Goal: Task Accomplishment & Management: Manage account settings

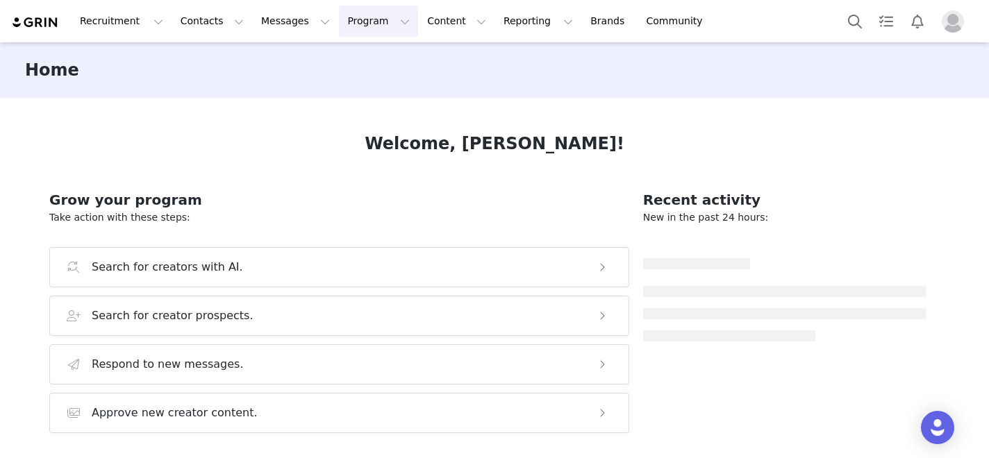
click at [347, 25] on button "Program Program" at bounding box center [378, 21] width 79 height 31
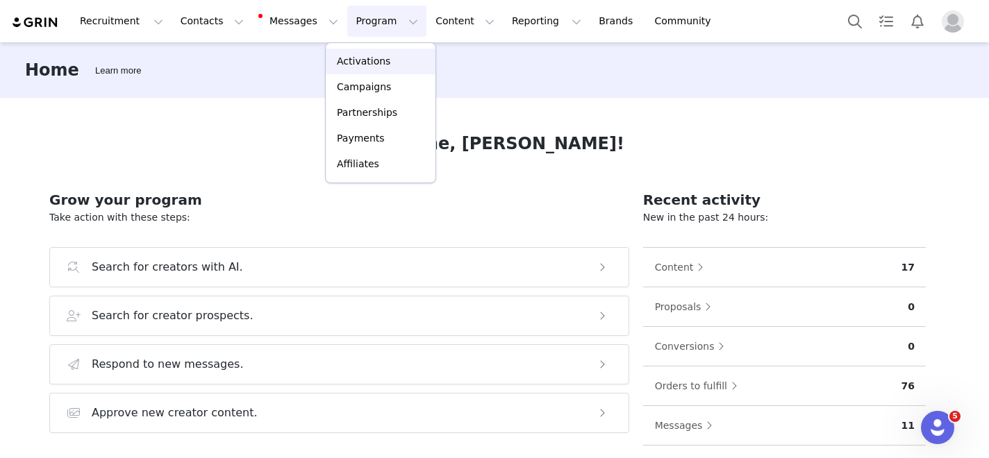
click at [371, 63] on p "Activations" at bounding box center [363, 61] width 53 height 15
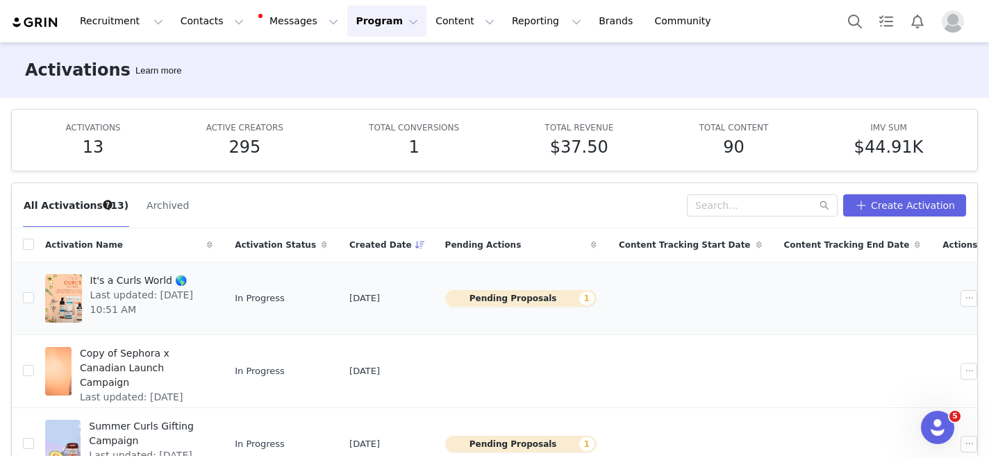
click at [184, 297] on span "Last updated: [DATE] 10:51 AM" at bounding box center [147, 302] width 115 height 29
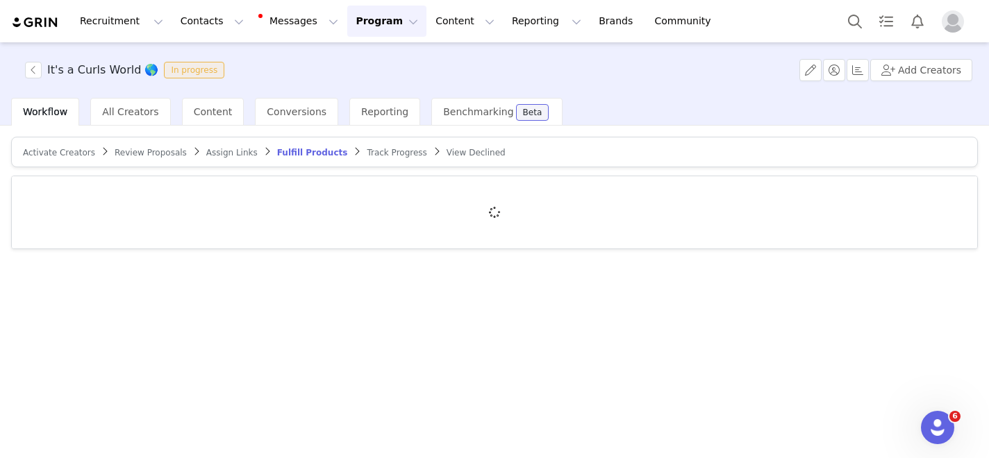
click at [147, 152] on span "Review Proposals" at bounding box center [151, 153] width 72 height 10
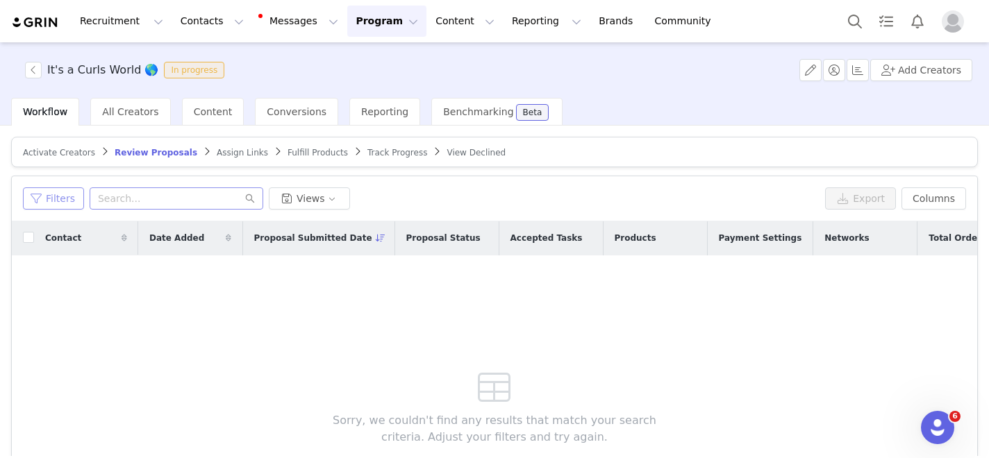
click at [62, 189] on button "Filters" at bounding box center [53, 199] width 61 height 22
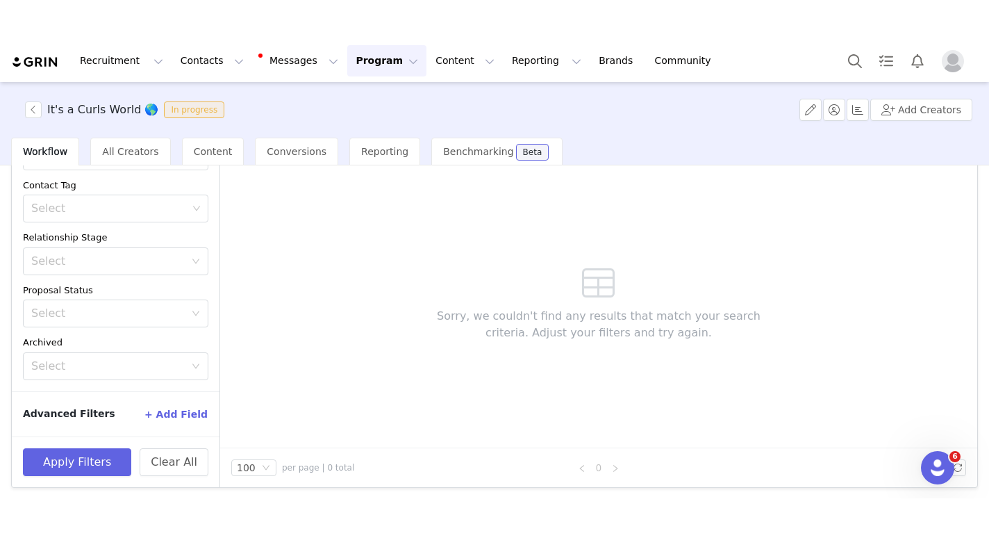
scroll to position [147, 0]
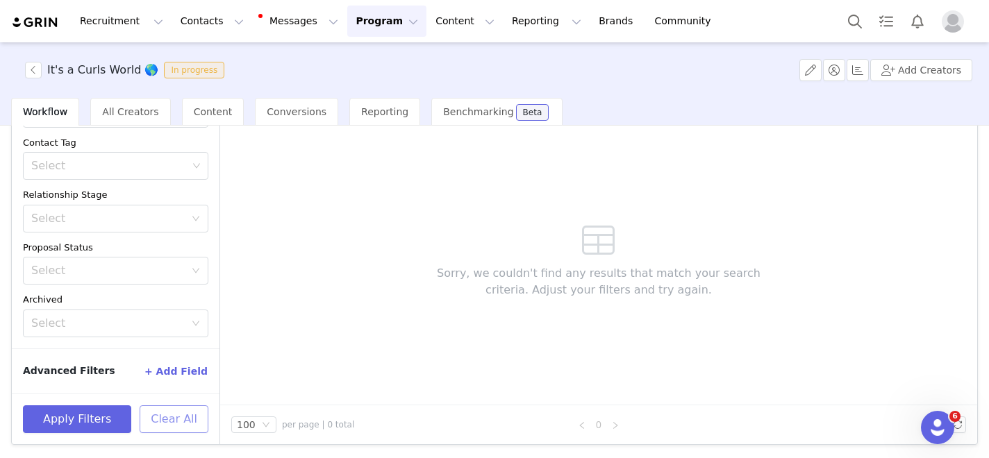
click at [169, 423] on button "Clear All" at bounding box center [174, 420] width 69 height 28
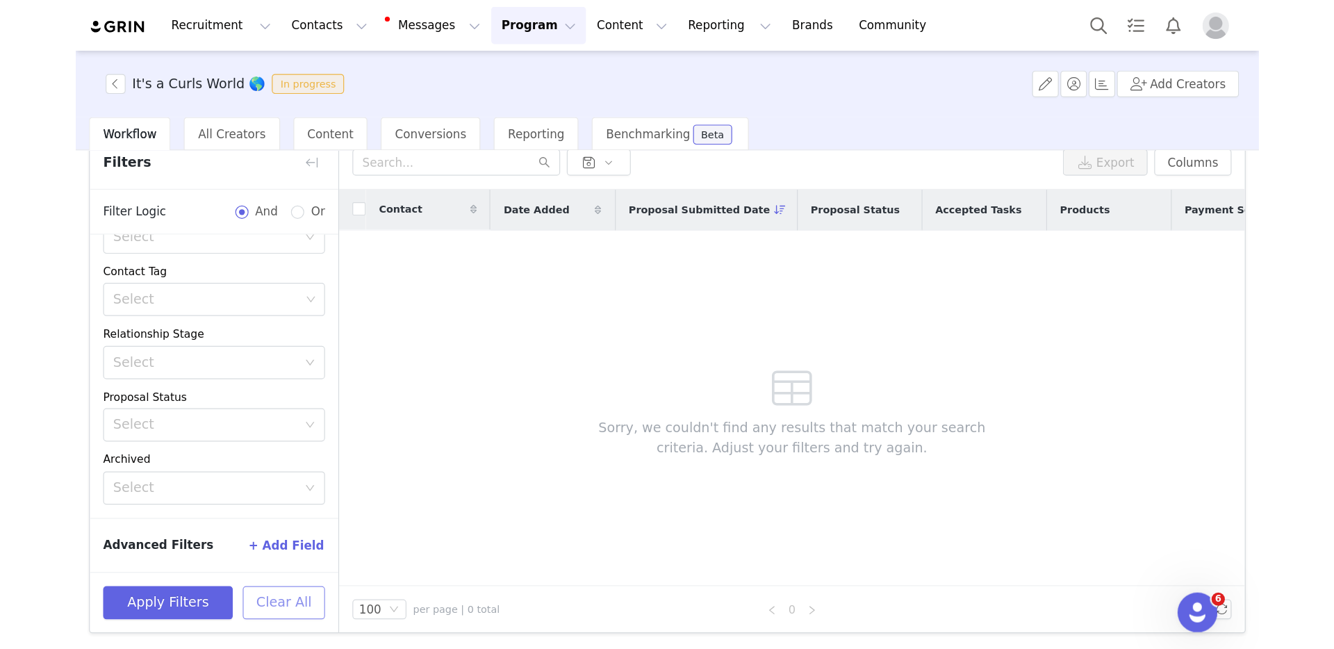
scroll to position [0, 0]
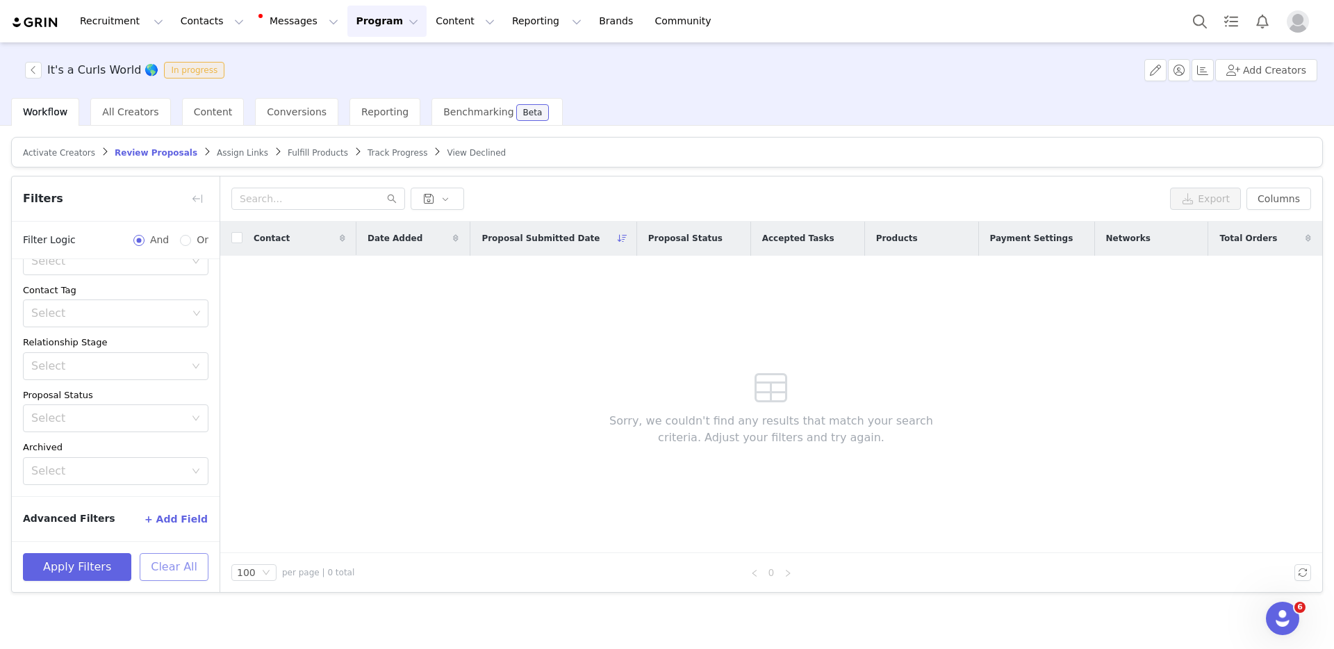
click at [182, 458] on button "Clear All" at bounding box center [174, 567] width 69 height 28
click at [198, 199] on button "button" at bounding box center [197, 199] width 22 height 22
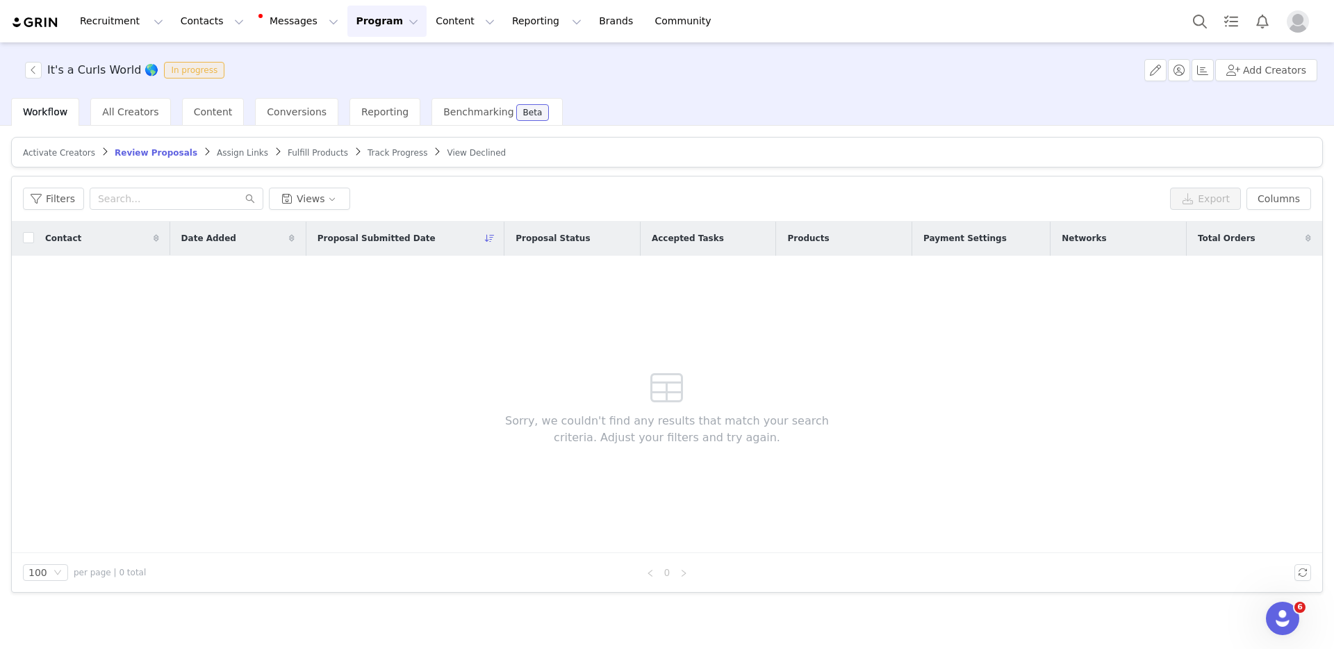
scroll to position [174, 0]
click at [42, 157] on span "Activate Creators" at bounding box center [59, 153] width 72 height 10
click at [233, 200] on icon "icon: close-circle" at bounding box center [237, 198] width 8 height 8
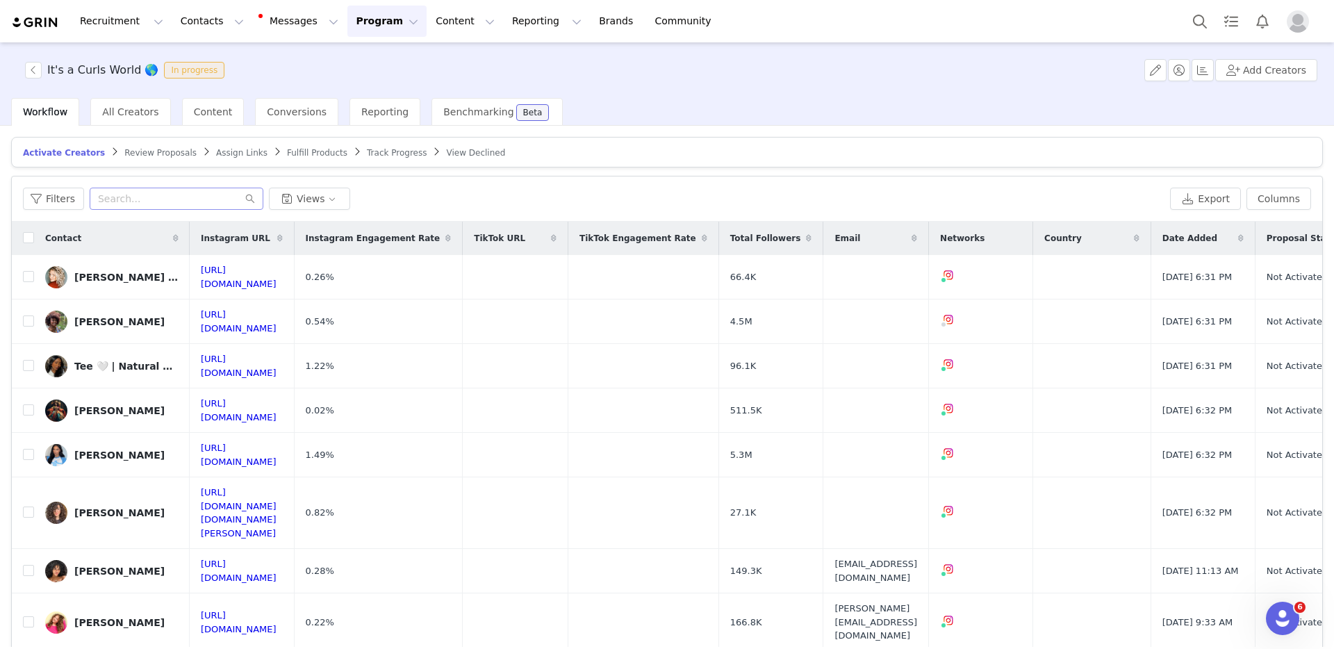
click at [161, 152] on span "Review Proposals" at bounding box center [160, 153] width 72 height 10
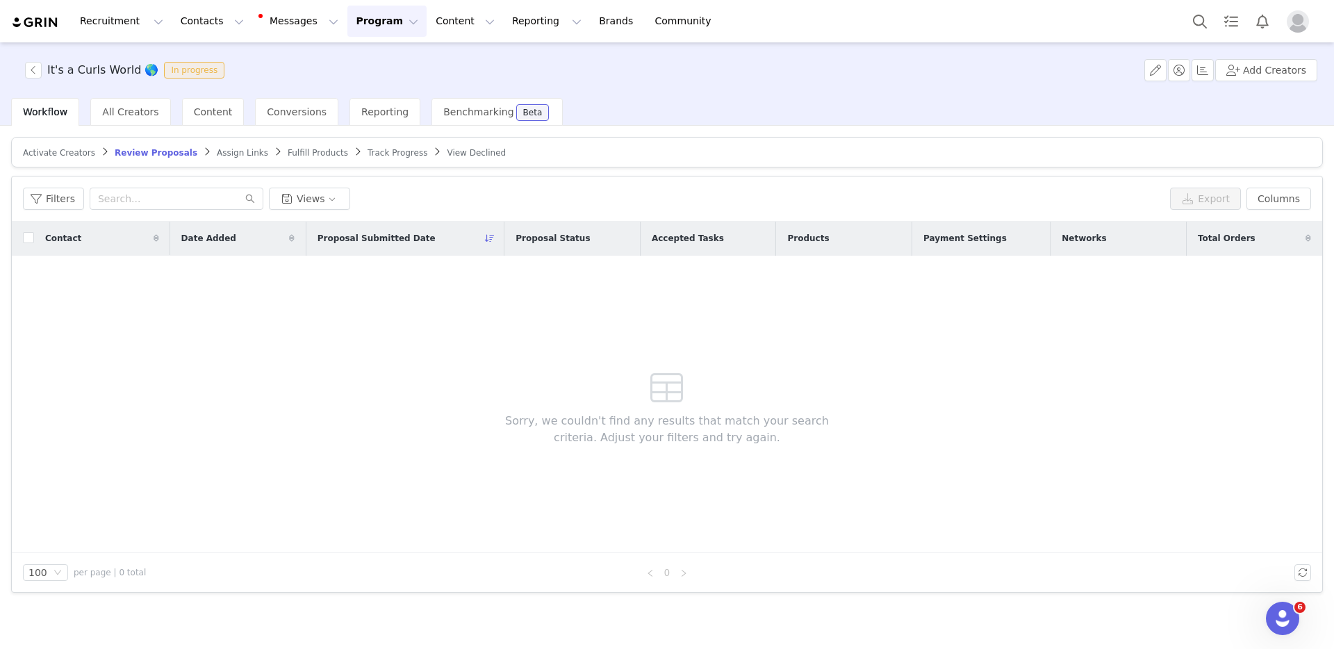
click at [323, 150] on span "Fulfill Products" at bounding box center [318, 153] width 60 height 10
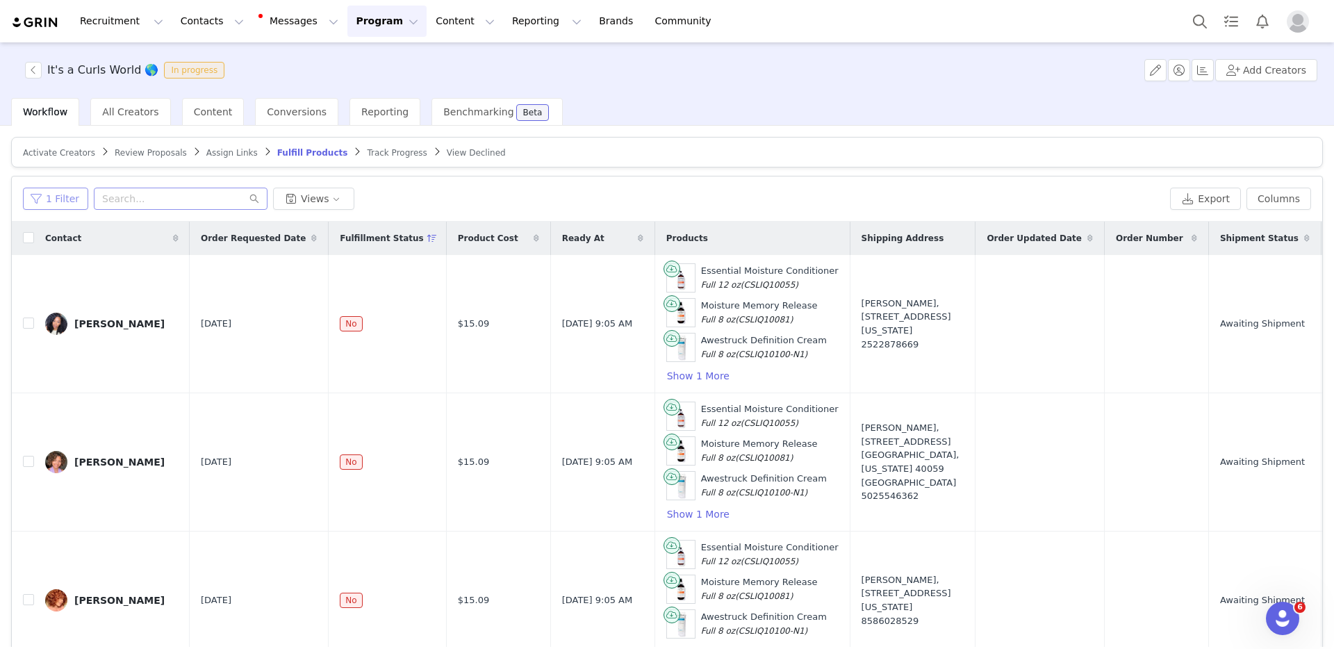
click at [43, 191] on button "1 Filter" at bounding box center [55, 199] width 65 height 22
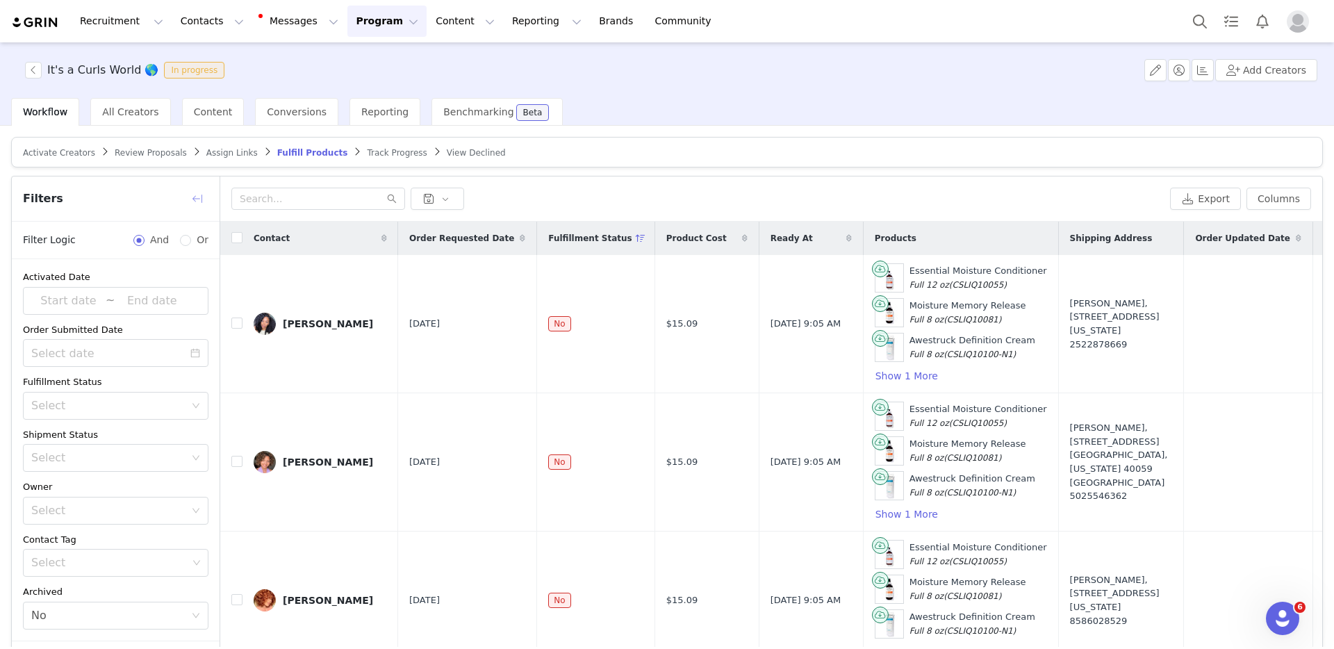
click at [188, 195] on button "button" at bounding box center [197, 199] width 22 height 22
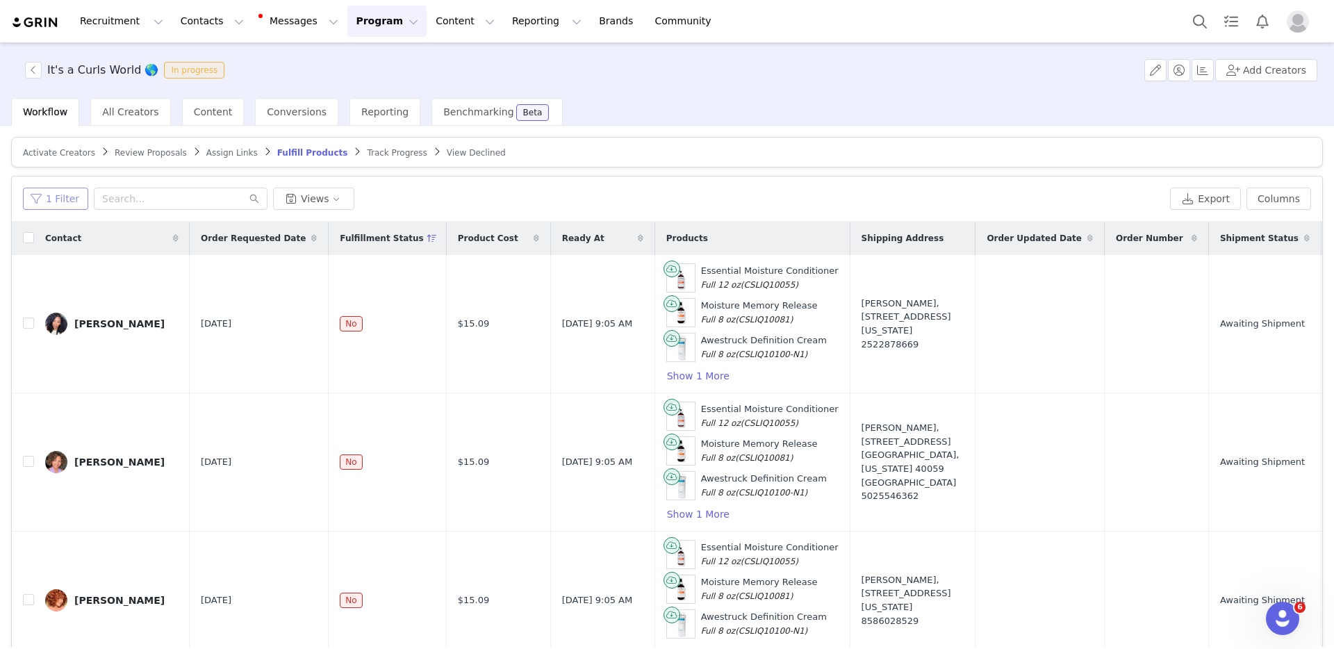
click at [64, 195] on button "1 Filter" at bounding box center [55, 199] width 65 height 22
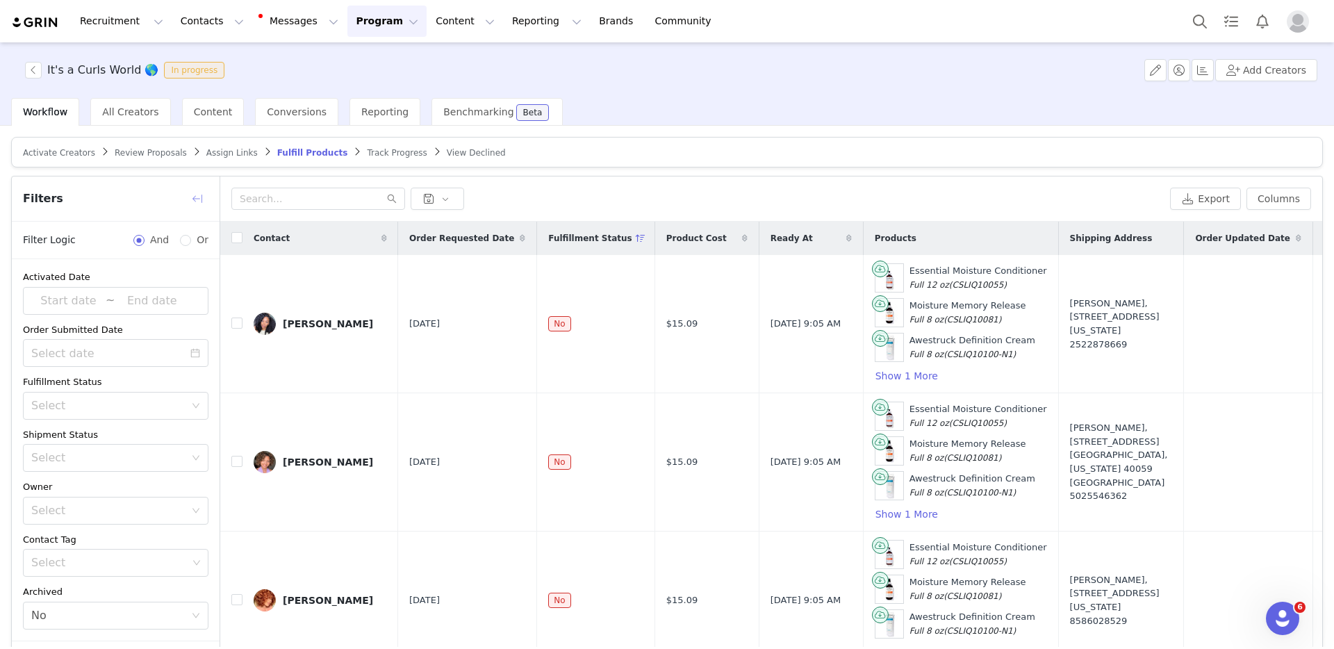
click at [197, 188] on button "button" at bounding box center [197, 199] width 22 height 22
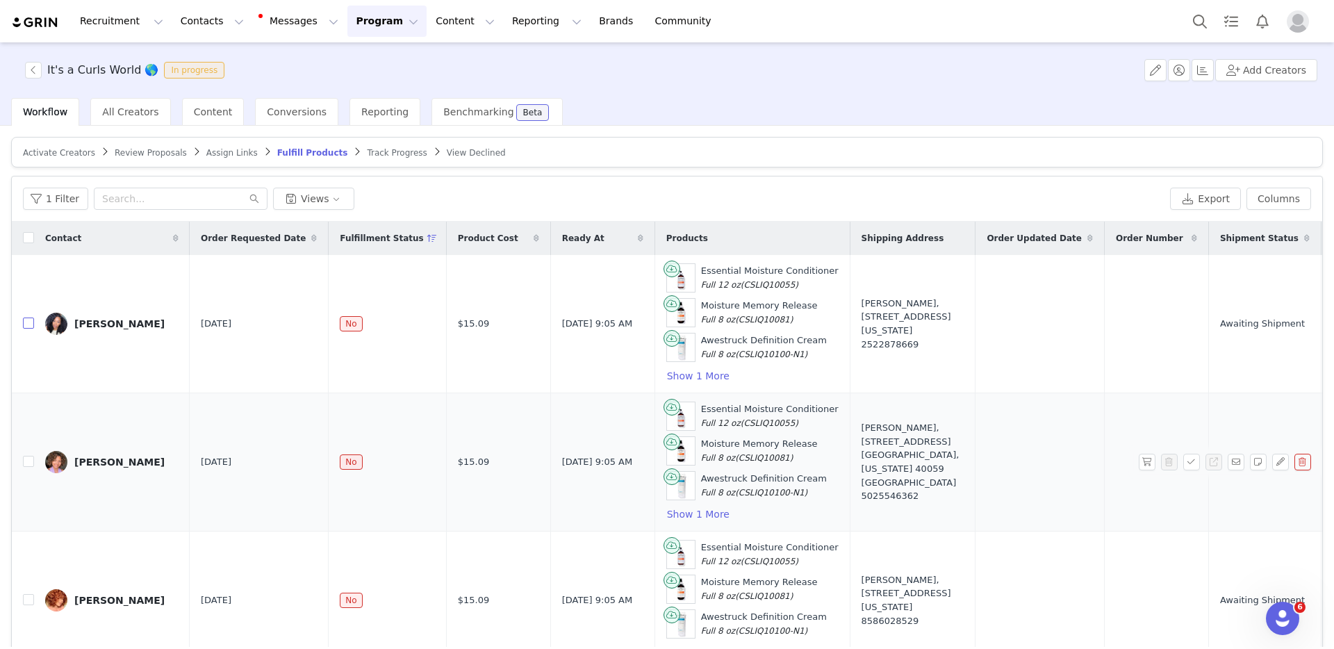
click at [24, 317] on input "checkbox" at bounding box center [28, 322] width 11 height 11
checkbox input "true"
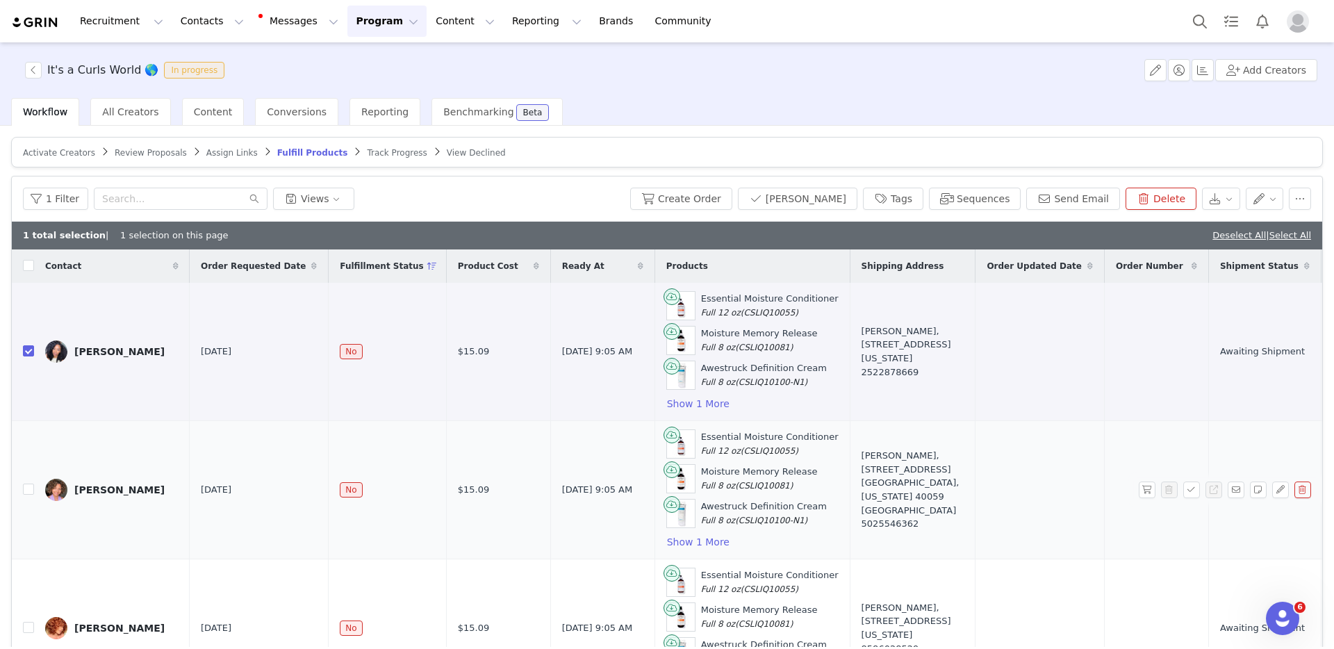
click at [28, 458] on label at bounding box center [28, 490] width 11 height 15
click at [28, 458] on input "checkbox" at bounding box center [28, 488] width 11 height 11
checkbox input "true"
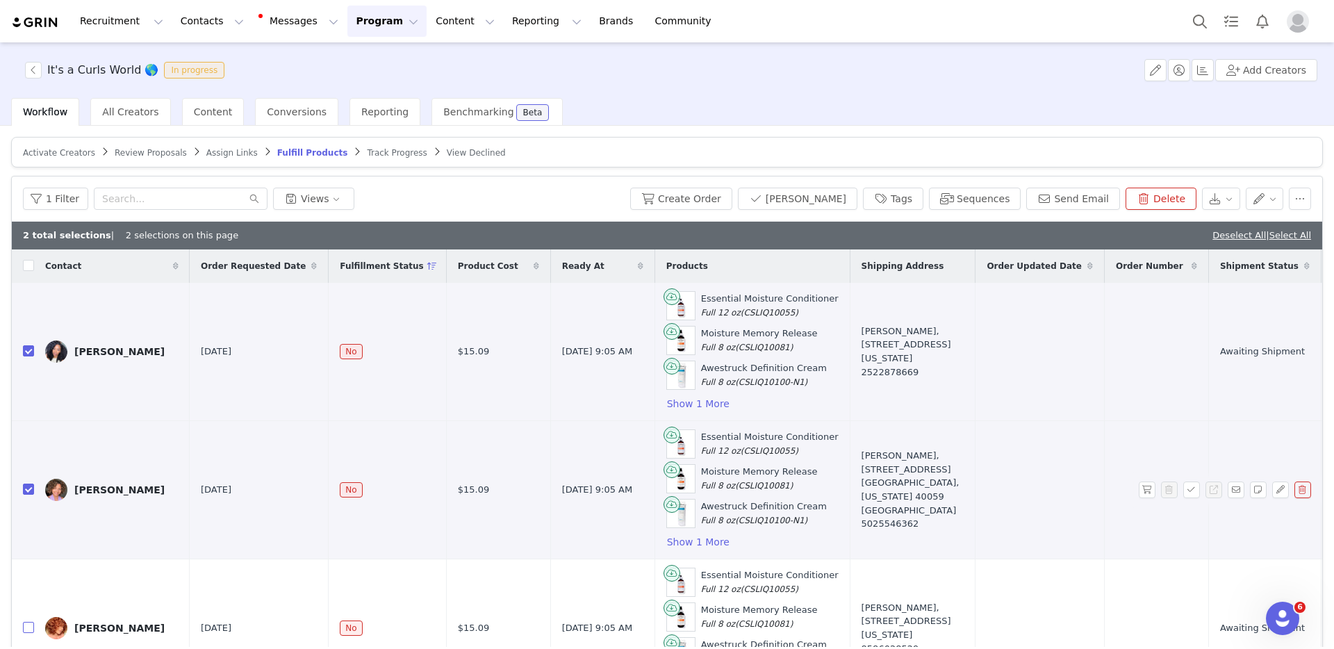
click at [30, 458] on input "checkbox" at bounding box center [28, 627] width 11 height 11
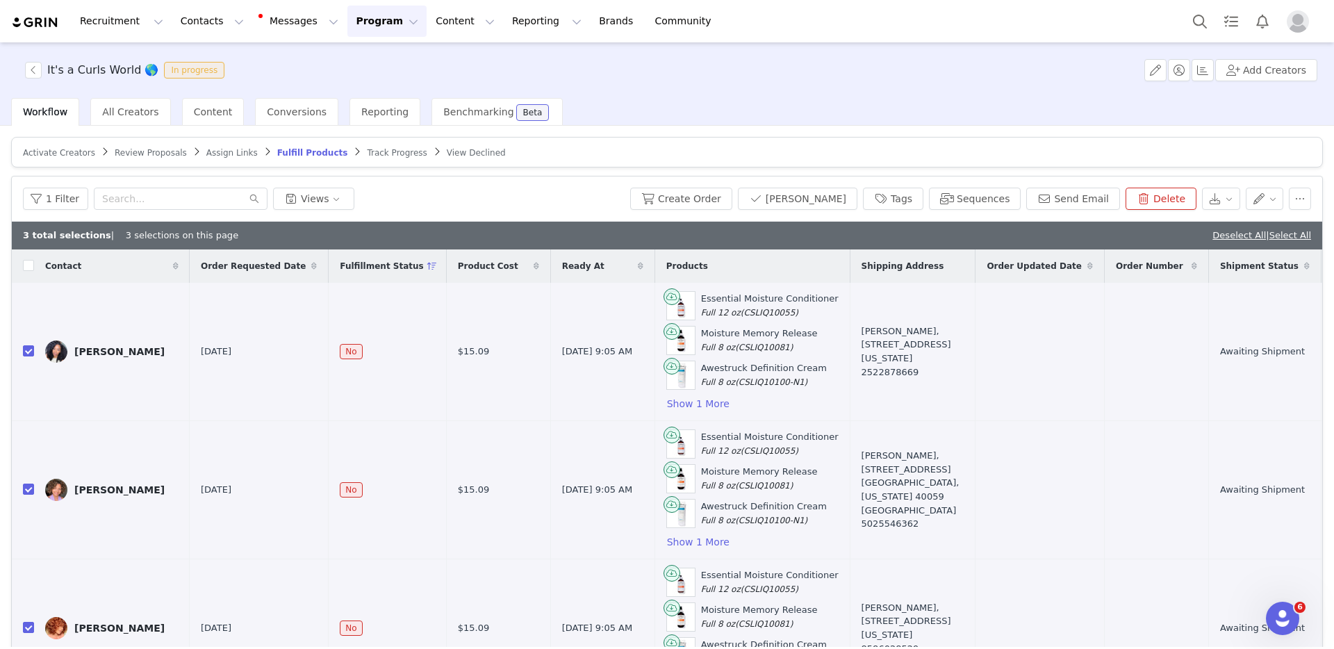
checkbox input "true"
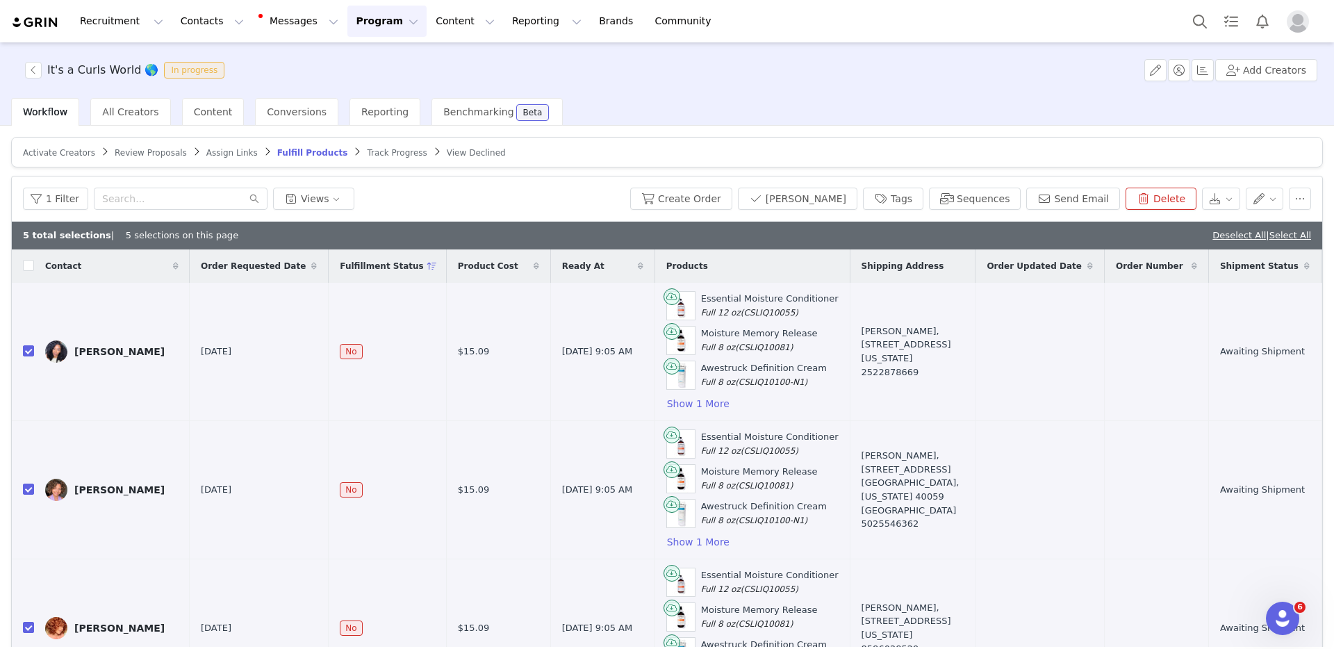
checkbox input "true"
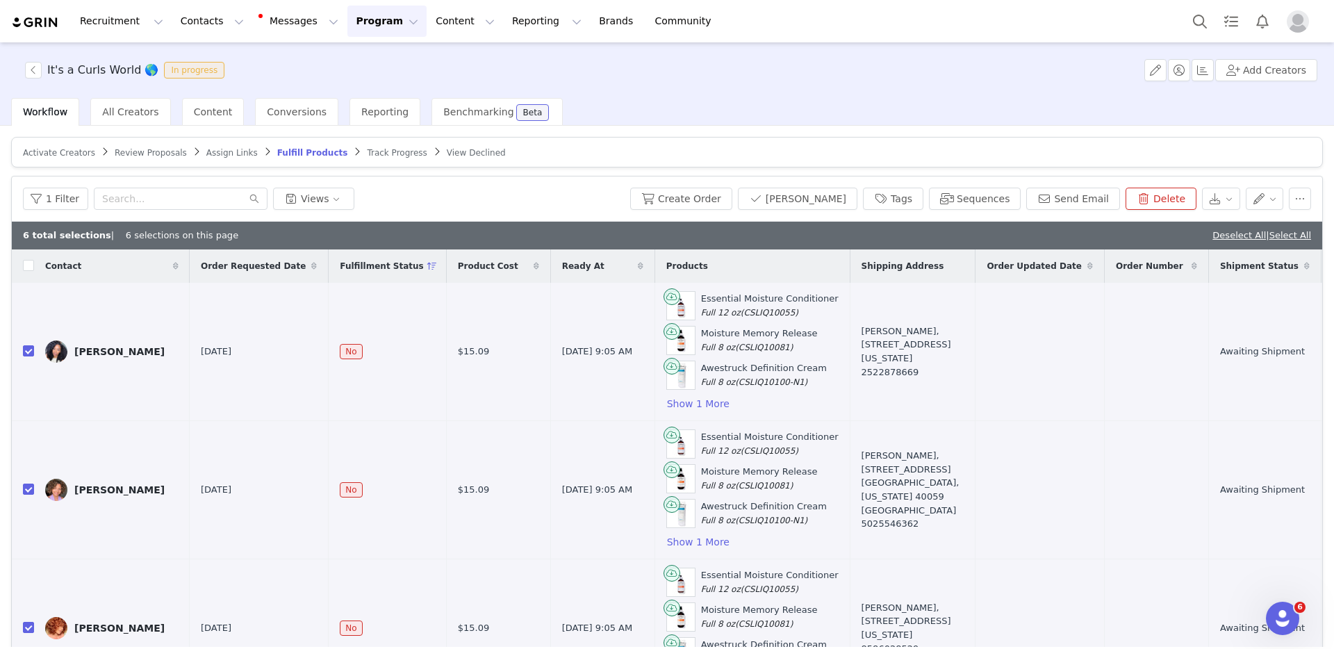
checkbox input "true"
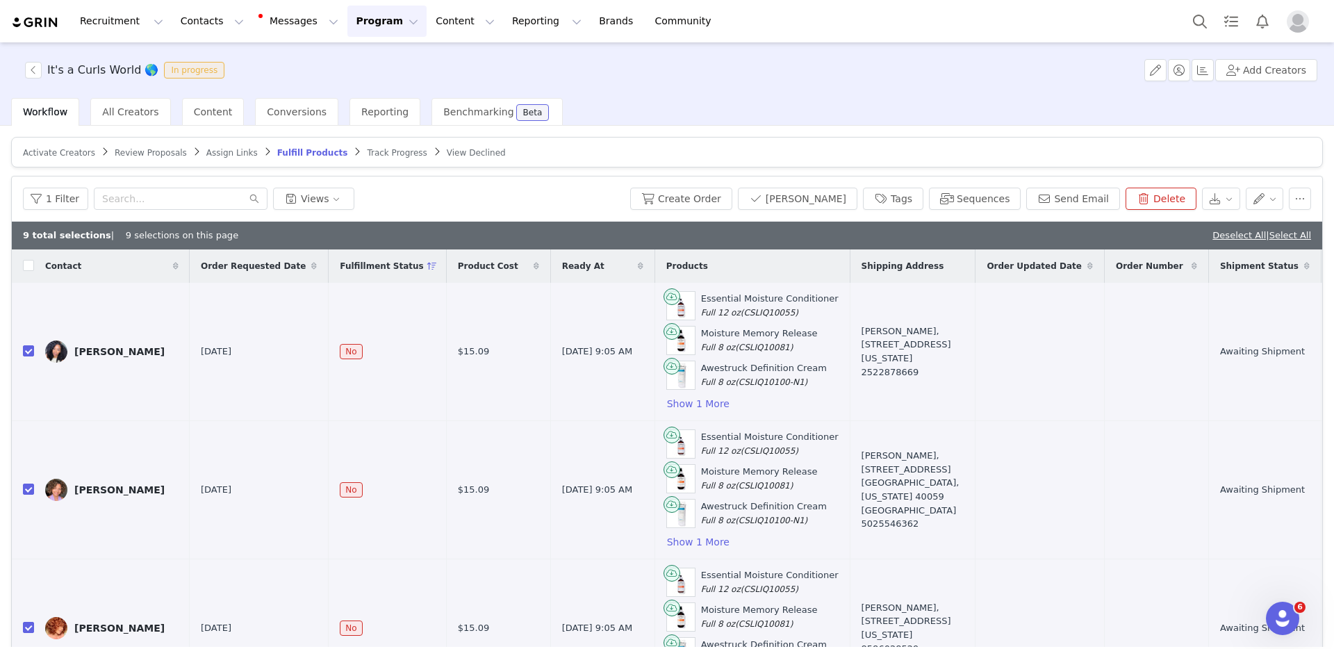
checkbox input "true"
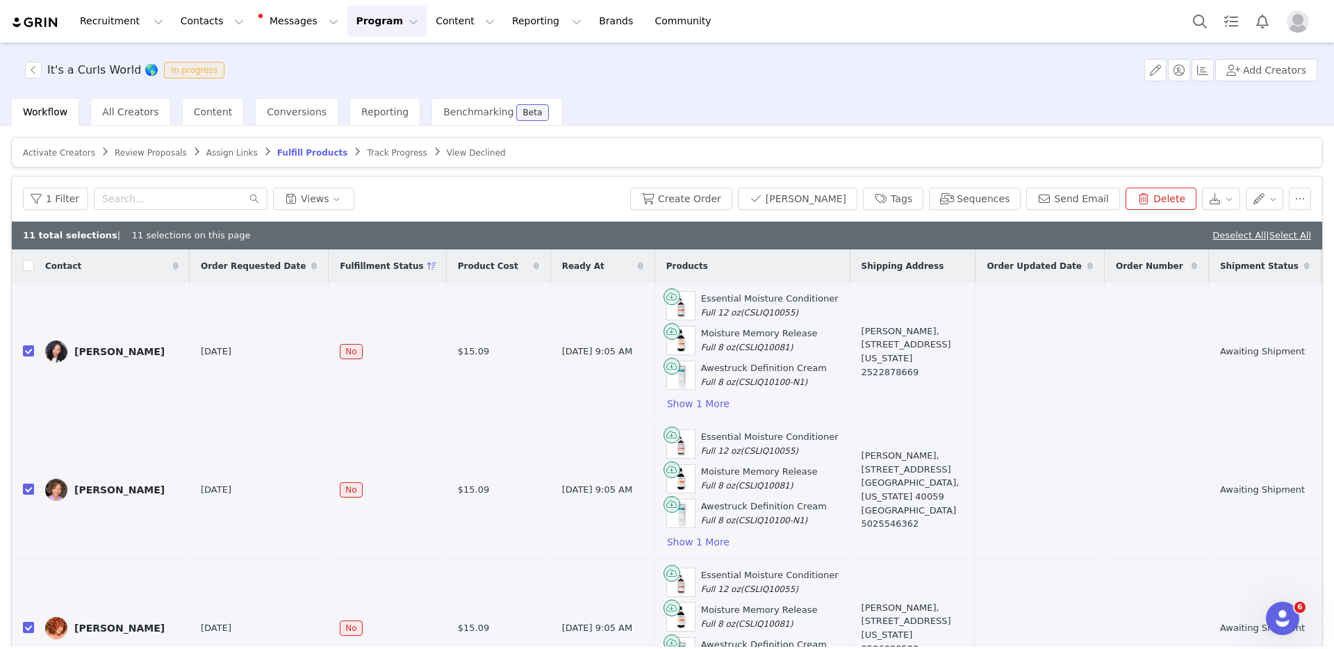
checkbox input "true"
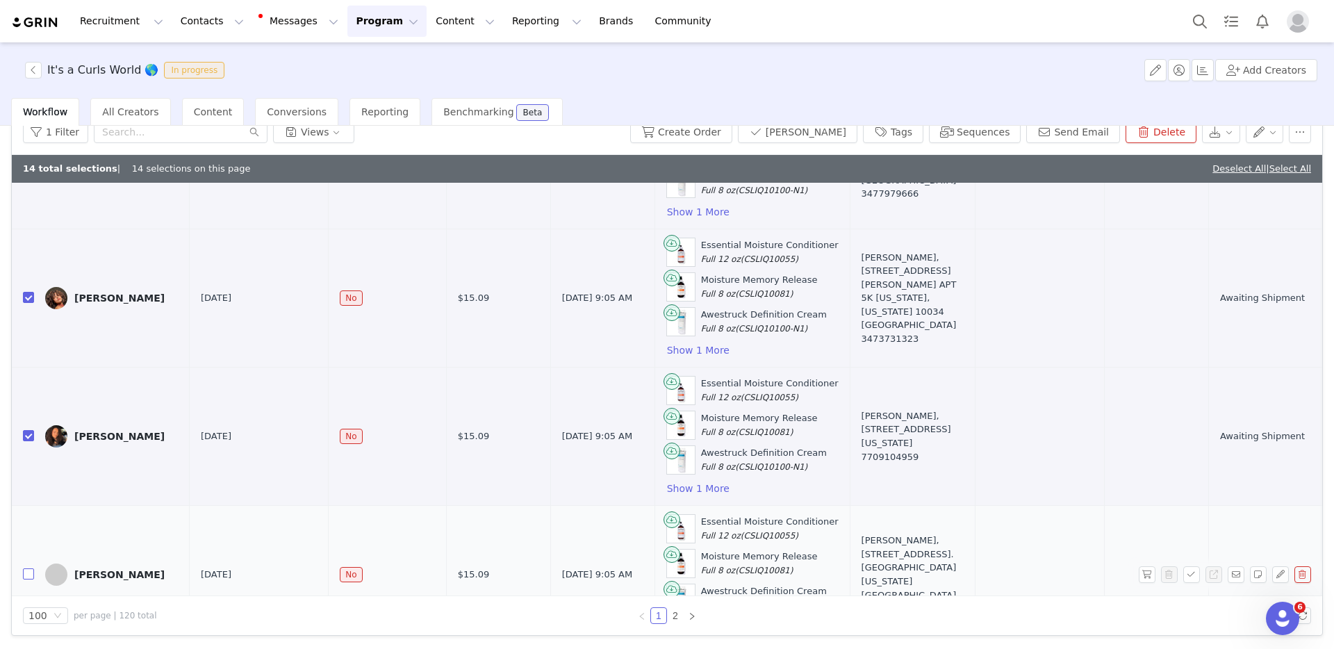
scroll to position [1969, 0]
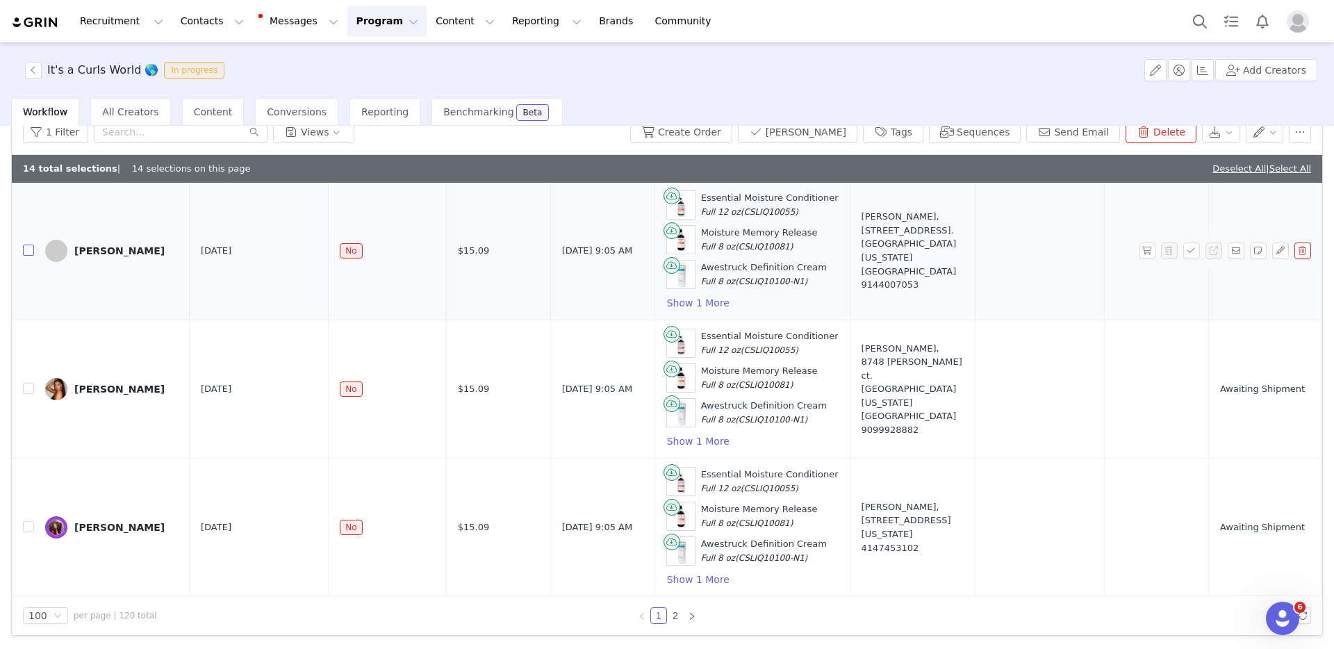
click at [29, 253] on input "checkbox" at bounding box center [28, 250] width 11 height 11
checkbox input "true"
click at [28, 382] on label at bounding box center [28, 389] width 11 height 15
click at [28, 383] on input "checkbox" at bounding box center [28, 388] width 11 height 11
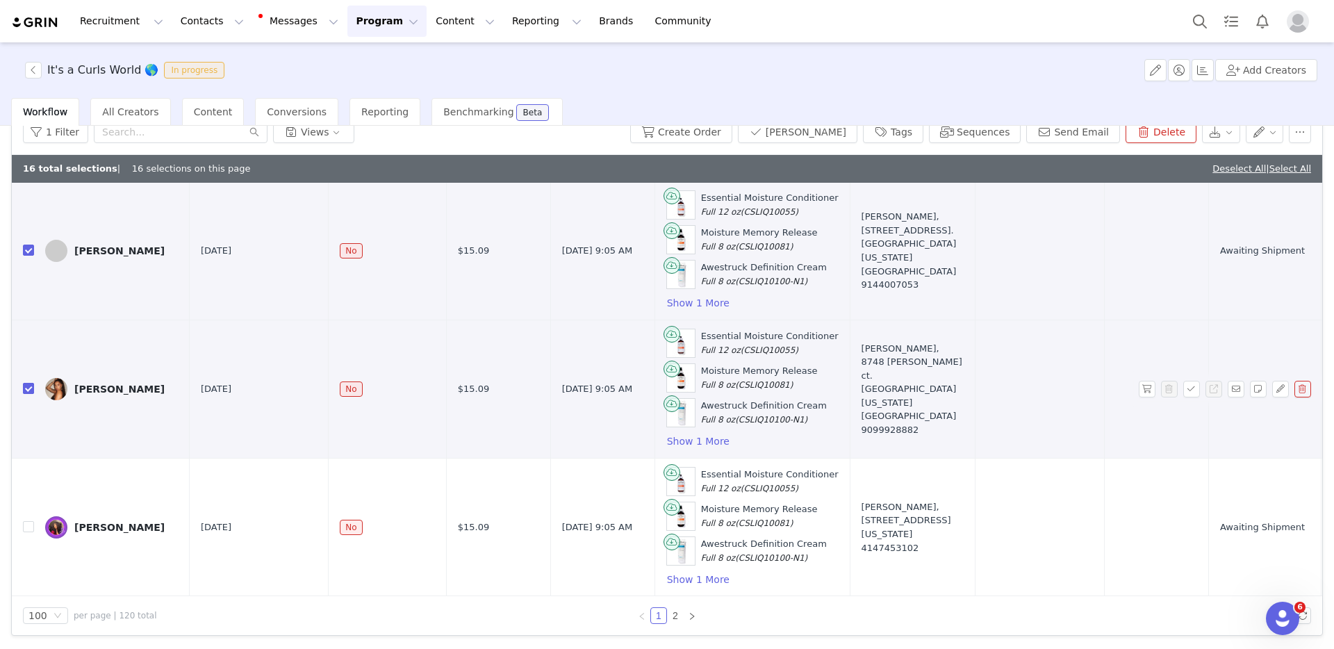
checkbox input "true"
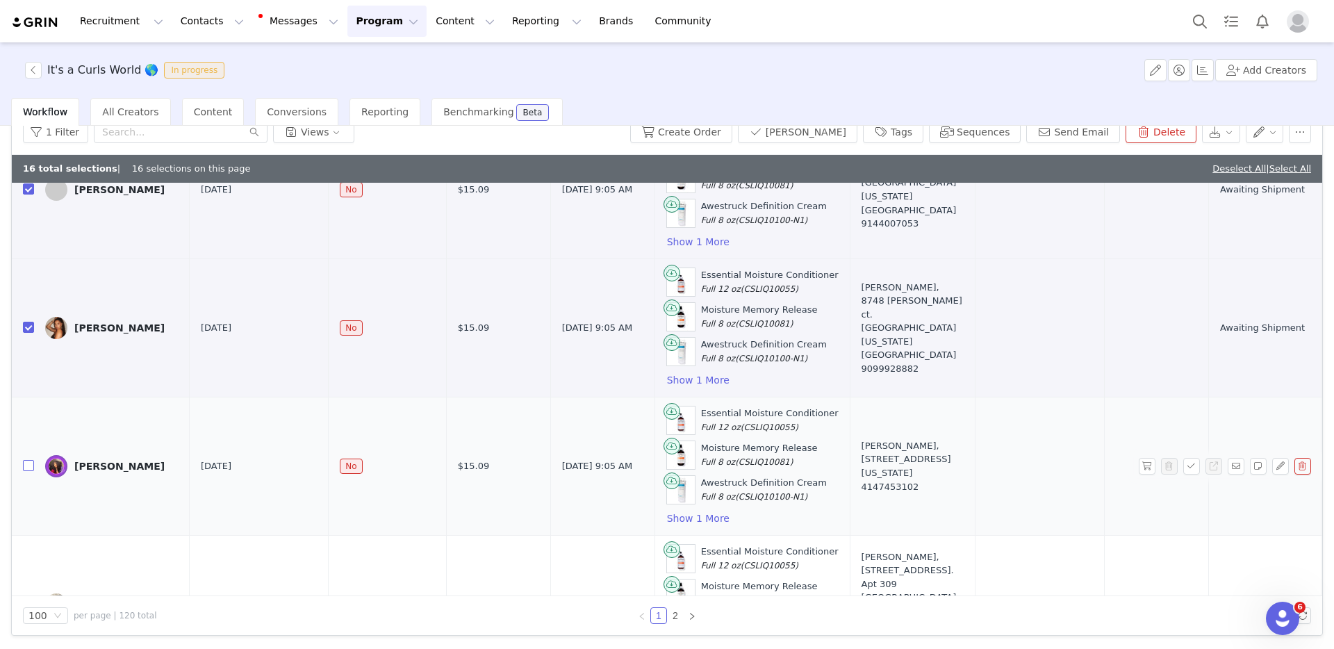
click at [23, 458] on input "checkbox" at bounding box center [28, 465] width 11 height 11
checkbox input "true"
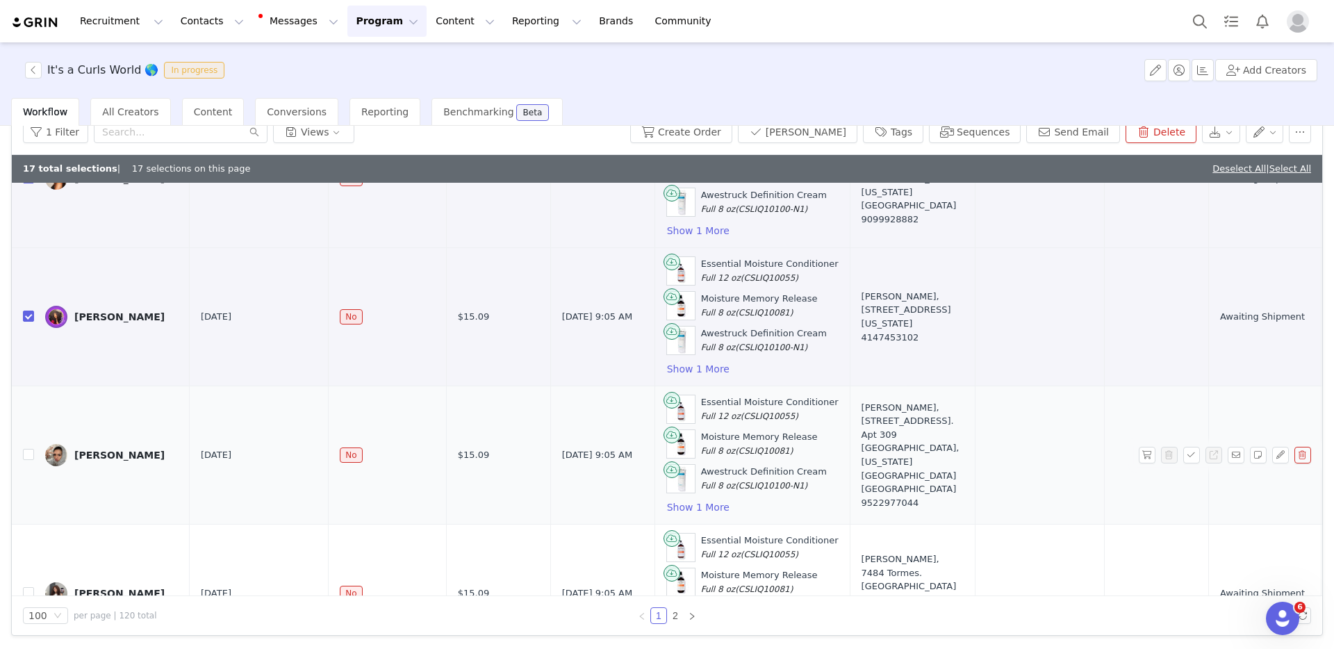
scroll to position [2268, 0]
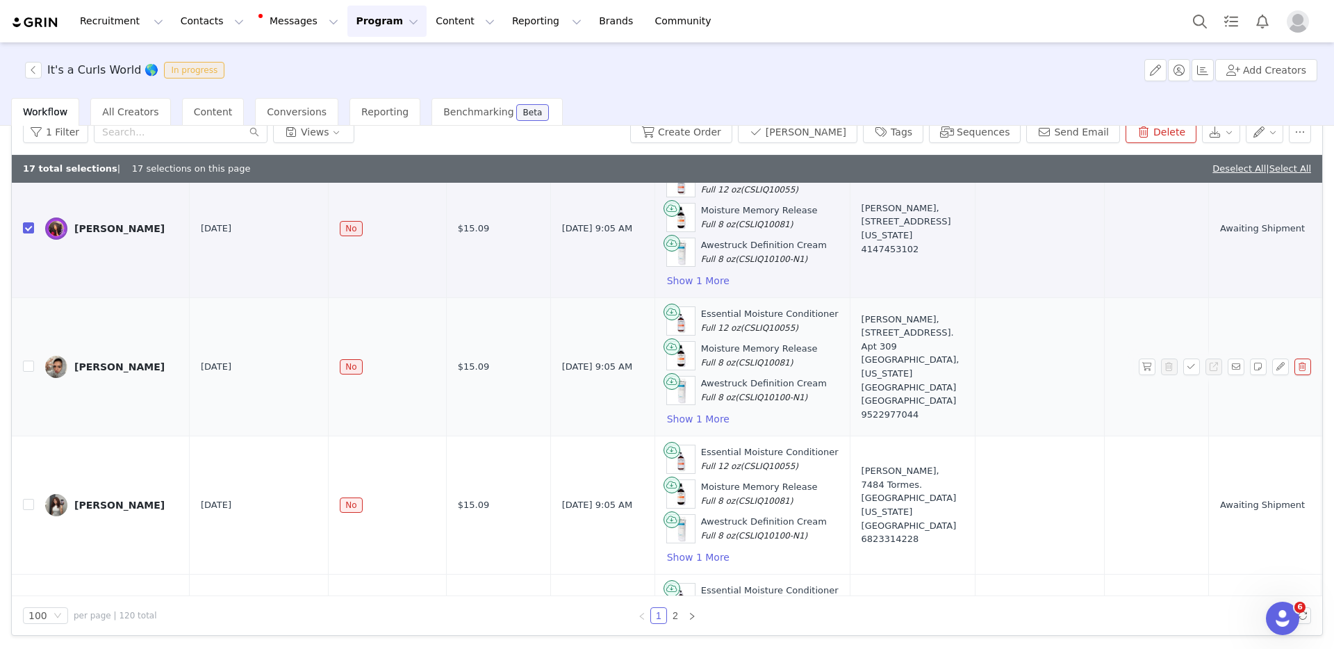
click at [36, 365] on td "[PERSON_NAME]" at bounding box center [112, 367] width 156 height 138
click at [33, 366] on input "checkbox" at bounding box center [28, 366] width 11 height 11
checkbox input "true"
click at [26, 458] on input "checkbox" at bounding box center [28, 504] width 11 height 11
checkbox input "true"
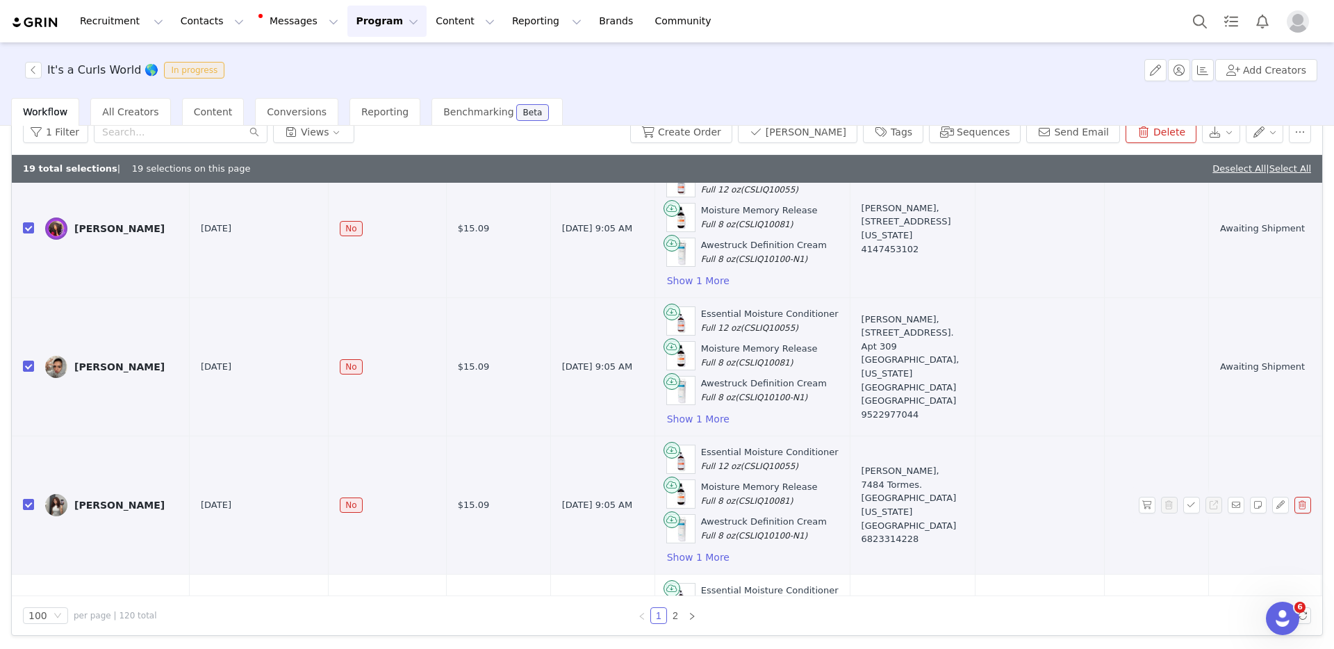
scroll to position [2541, 0]
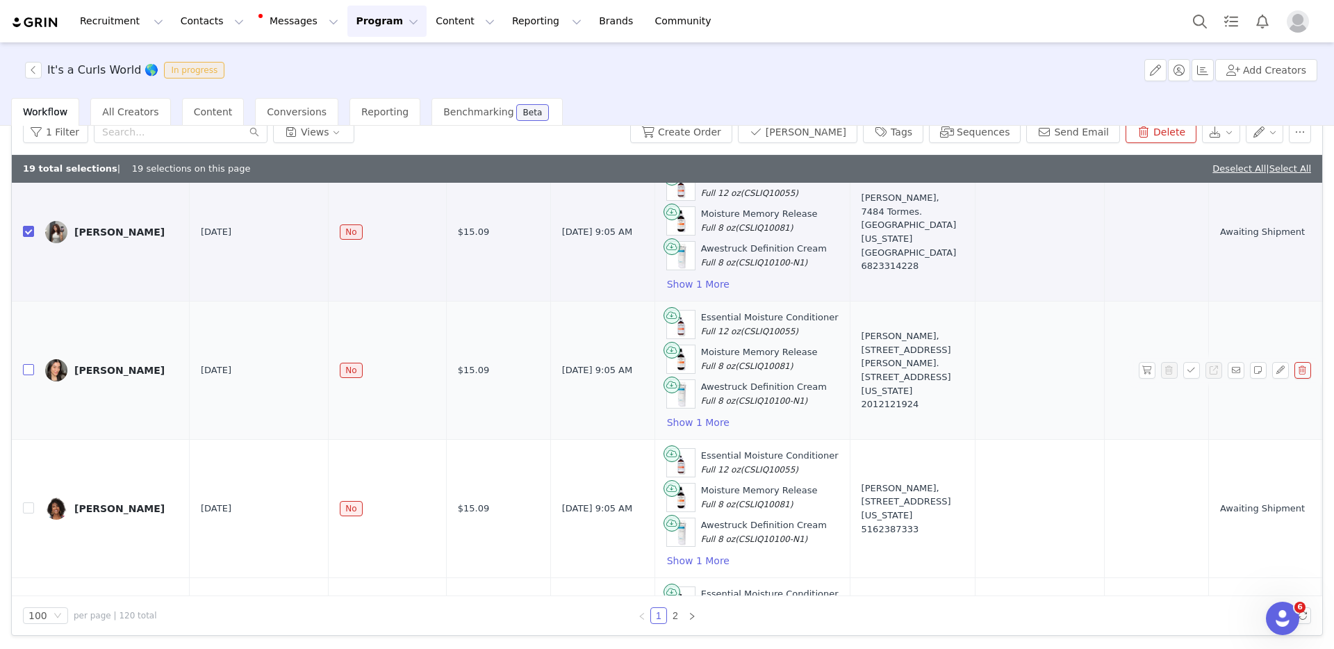
click at [28, 367] on input "checkbox" at bounding box center [28, 369] width 11 height 11
checkbox input "true"
click at [24, 458] on input "checkbox" at bounding box center [28, 507] width 11 height 11
checkbox input "true"
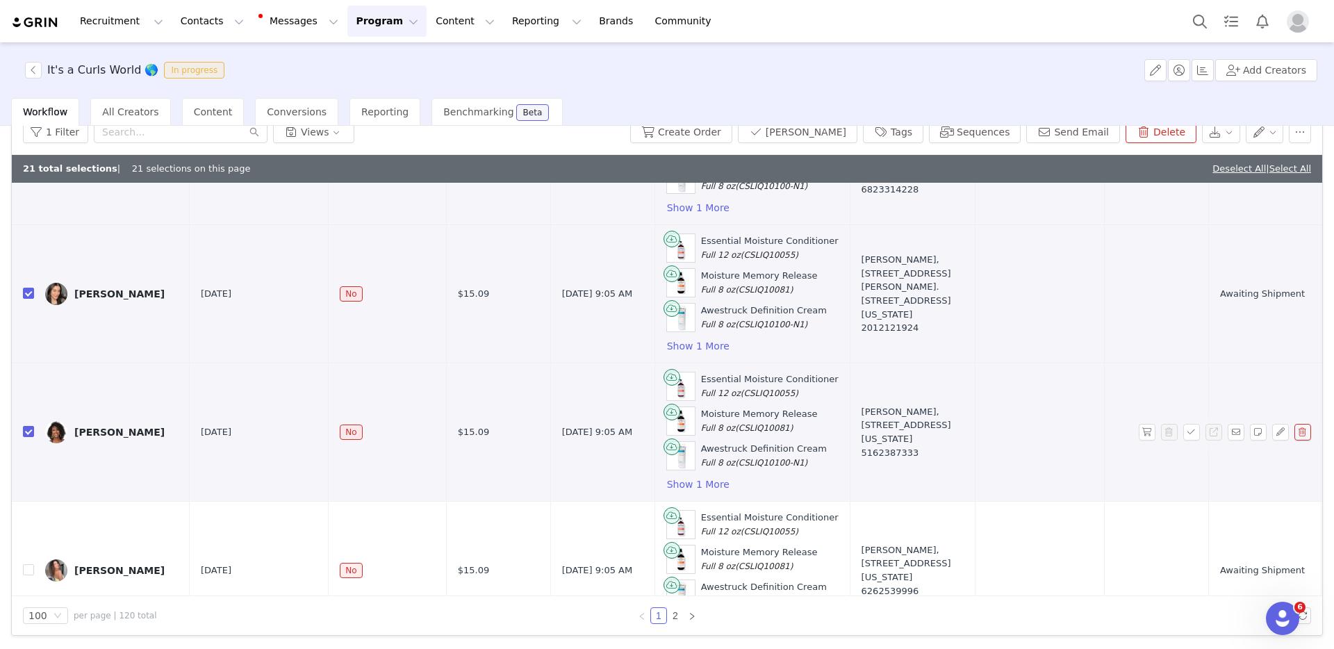
scroll to position [2788, 0]
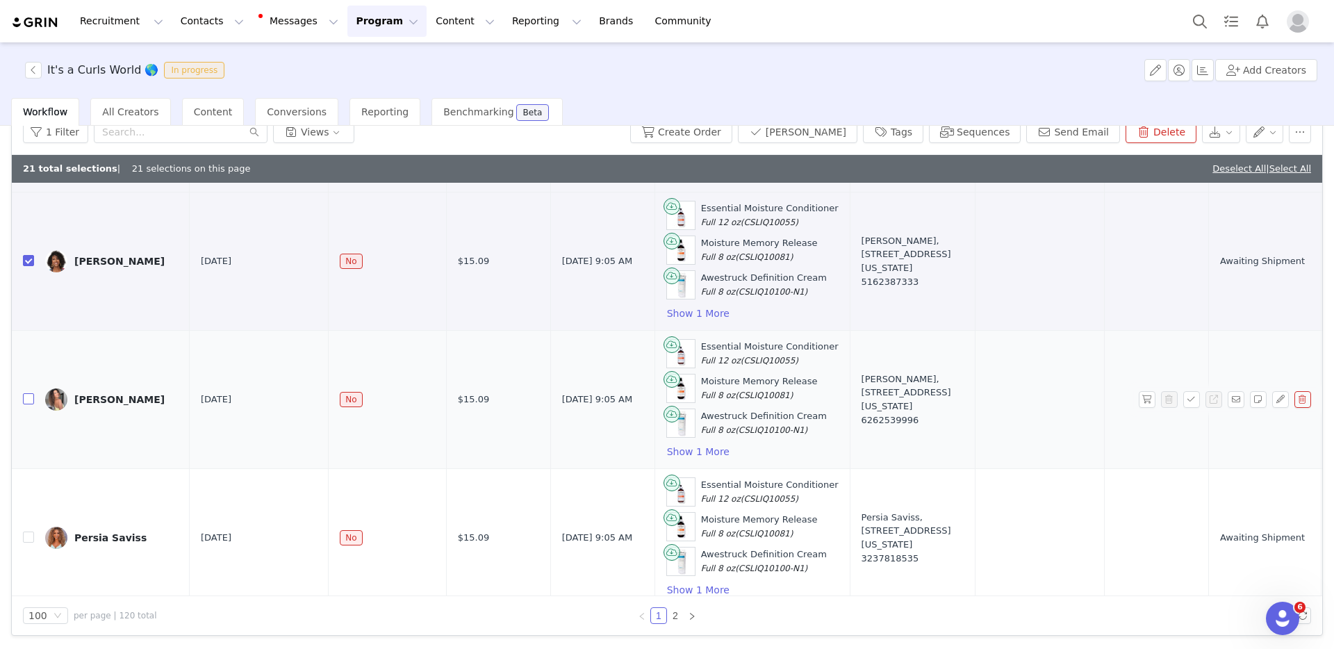
click at [24, 398] on input "checkbox" at bounding box center [28, 398] width 11 height 11
checkbox input "true"
click at [31, 458] on input "checkbox" at bounding box center [28, 536] width 11 height 11
checkbox input "true"
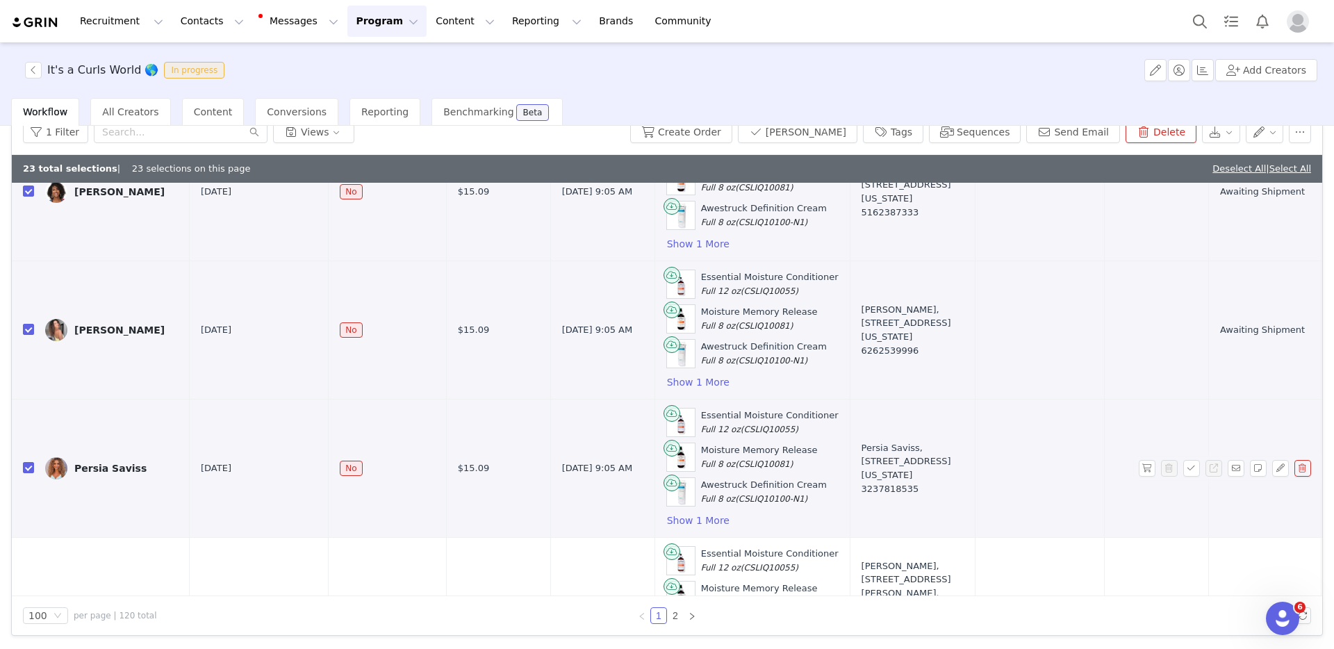
scroll to position [3038, 0]
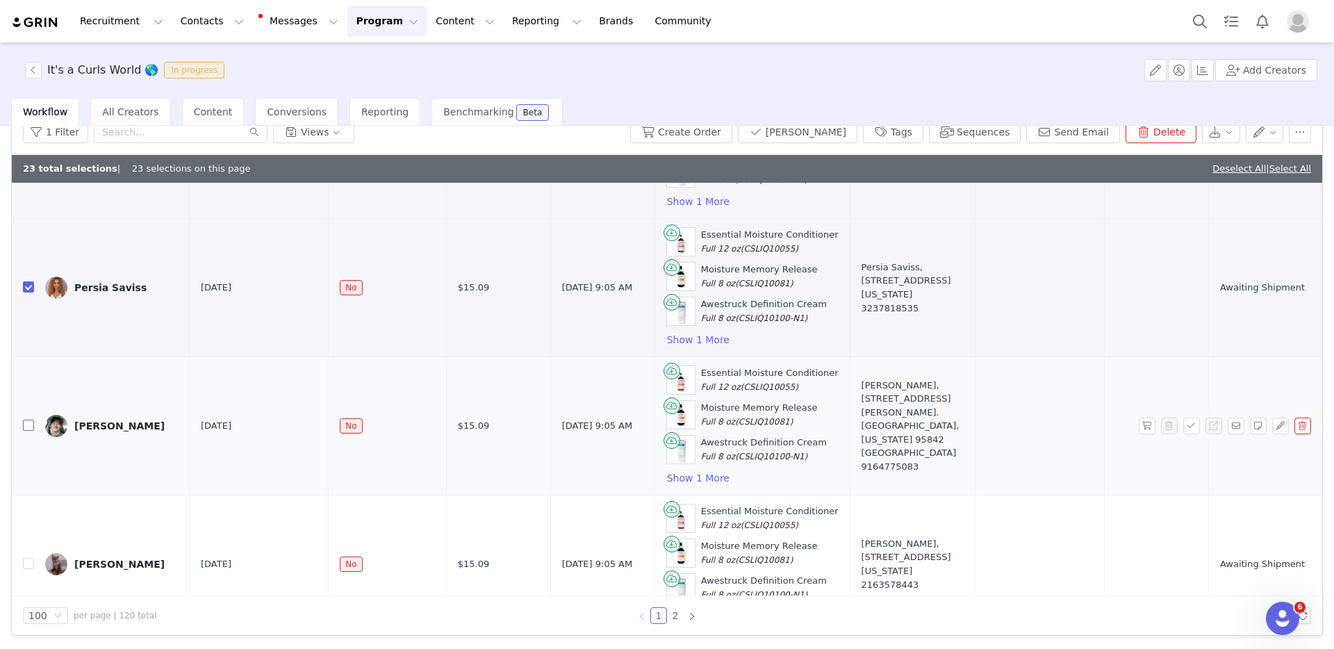
click at [26, 431] on label at bounding box center [28, 426] width 11 height 15
click at [26, 431] on input "checkbox" at bounding box center [28, 425] width 11 height 11
checkbox input "true"
click at [31, 458] on input "checkbox" at bounding box center [28, 563] width 11 height 11
checkbox input "true"
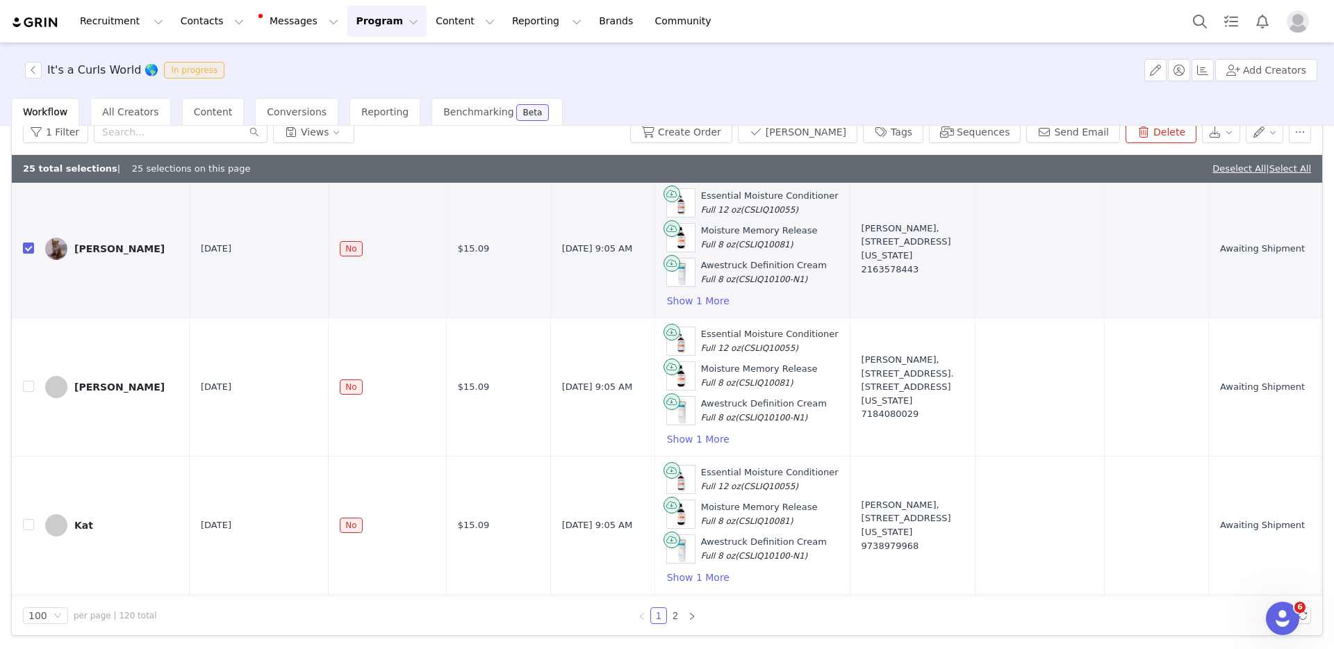
scroll to position [3373, 0]
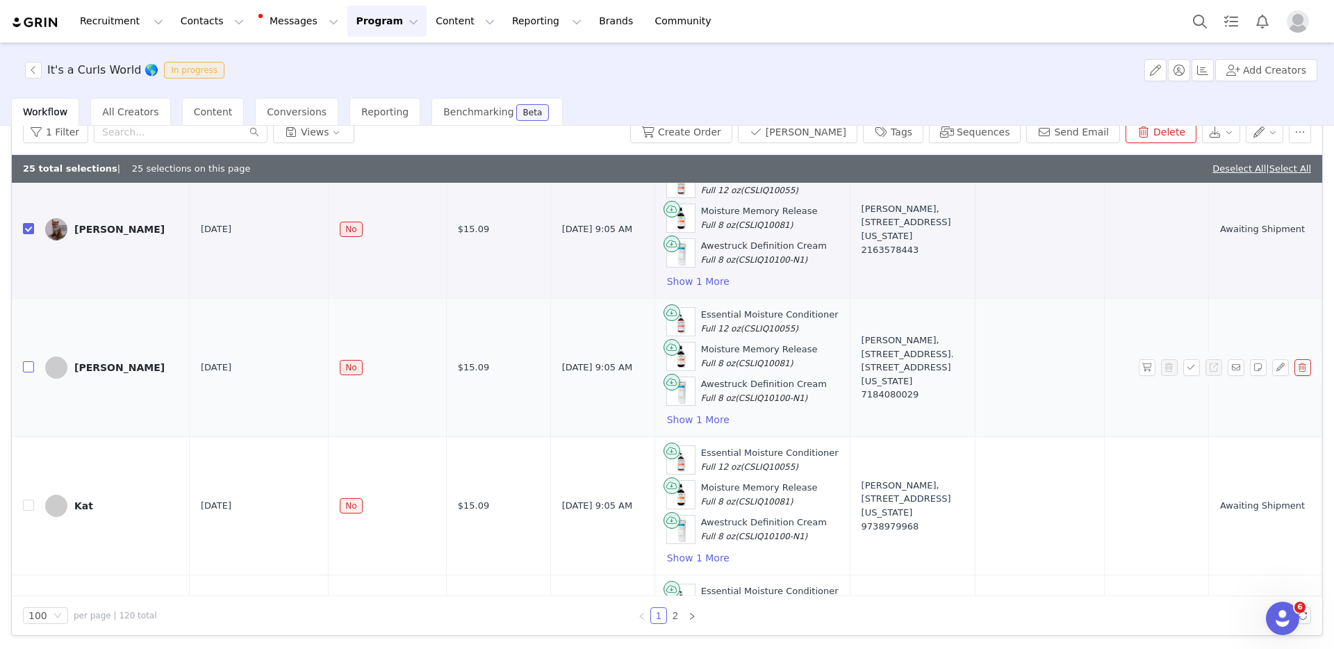
click at [28, 363] on input "checkbox" at bounding box center [28, 366] width 11 height 11
checkbox input "true"
drag, startPoint x: 26, startPoint y: 502, endPoint x: 38, endPoint y: 497, distance: 12.8
click at [26, 458] on input "checkbox" at bounding box center [28, 504] width 11 height 11
checkbox input "true"
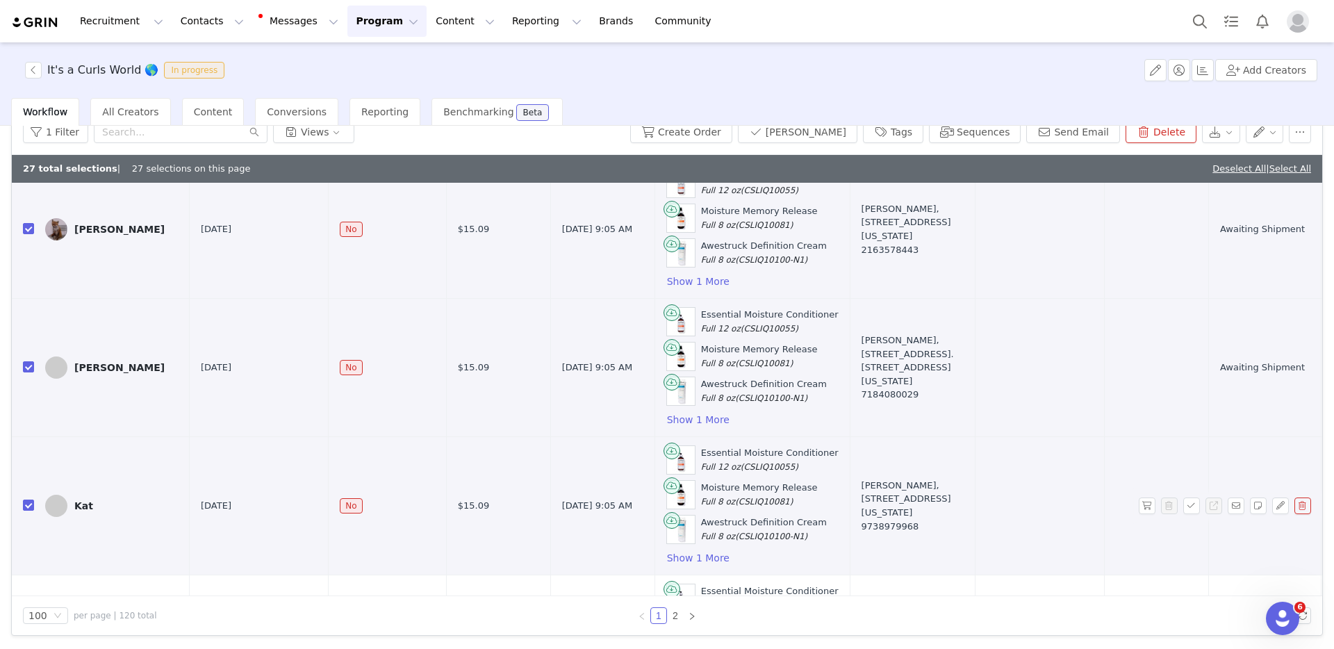
scroll to position [3646, 0]
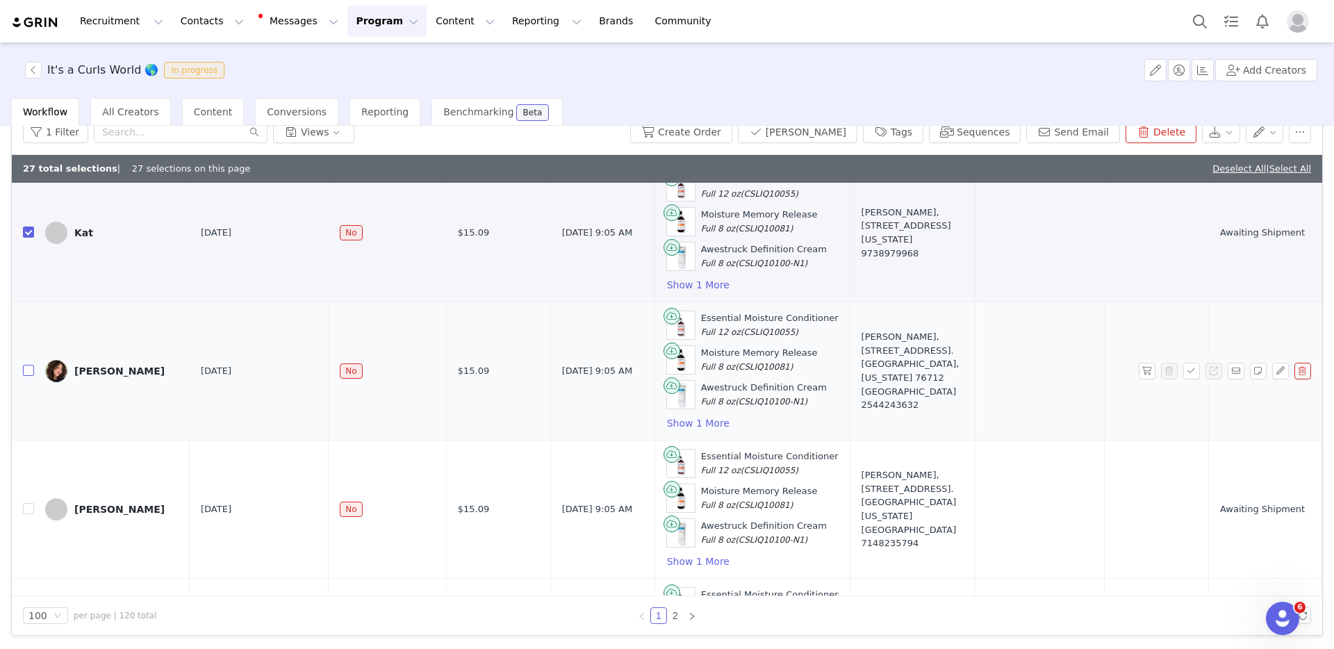
click at [28, 368] on input "checkbox" at bounding box center [28, 370] width 11 height 11
checkbox input "true"
click at [26, 458] on input "checkbox" at bounding box center [28, 508] width 11 height 11
checkbox input "true"
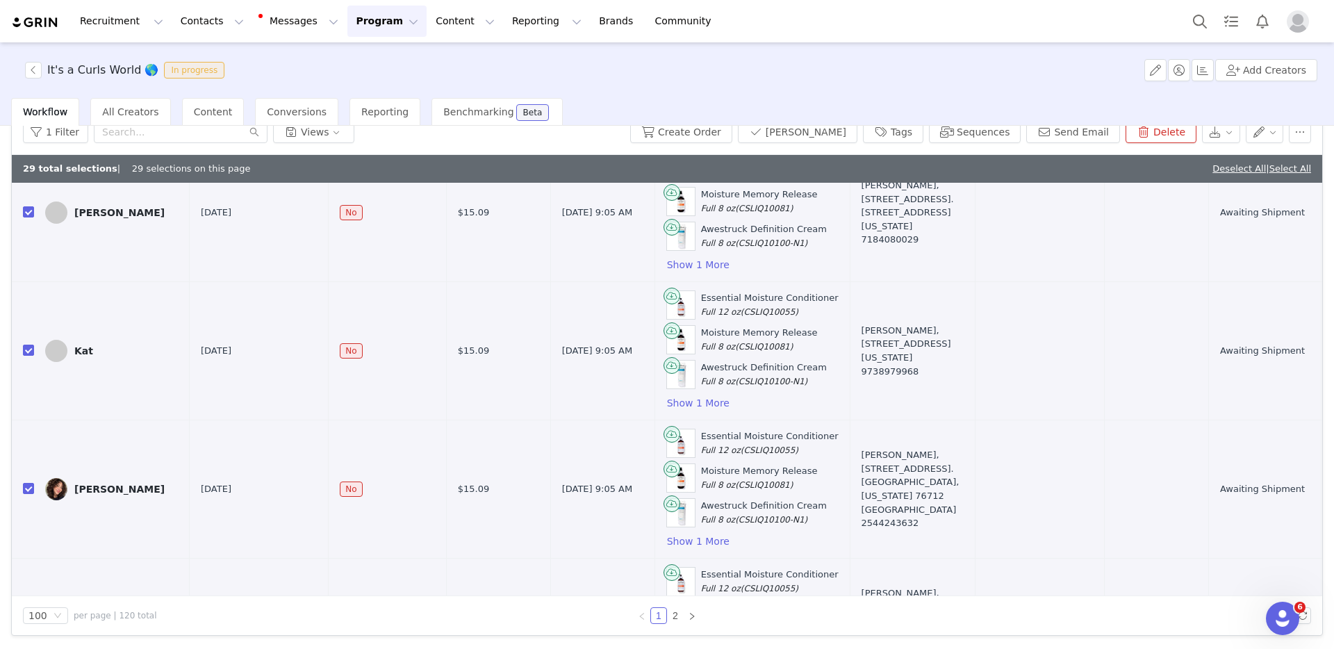
scroll to position [3359, 0]
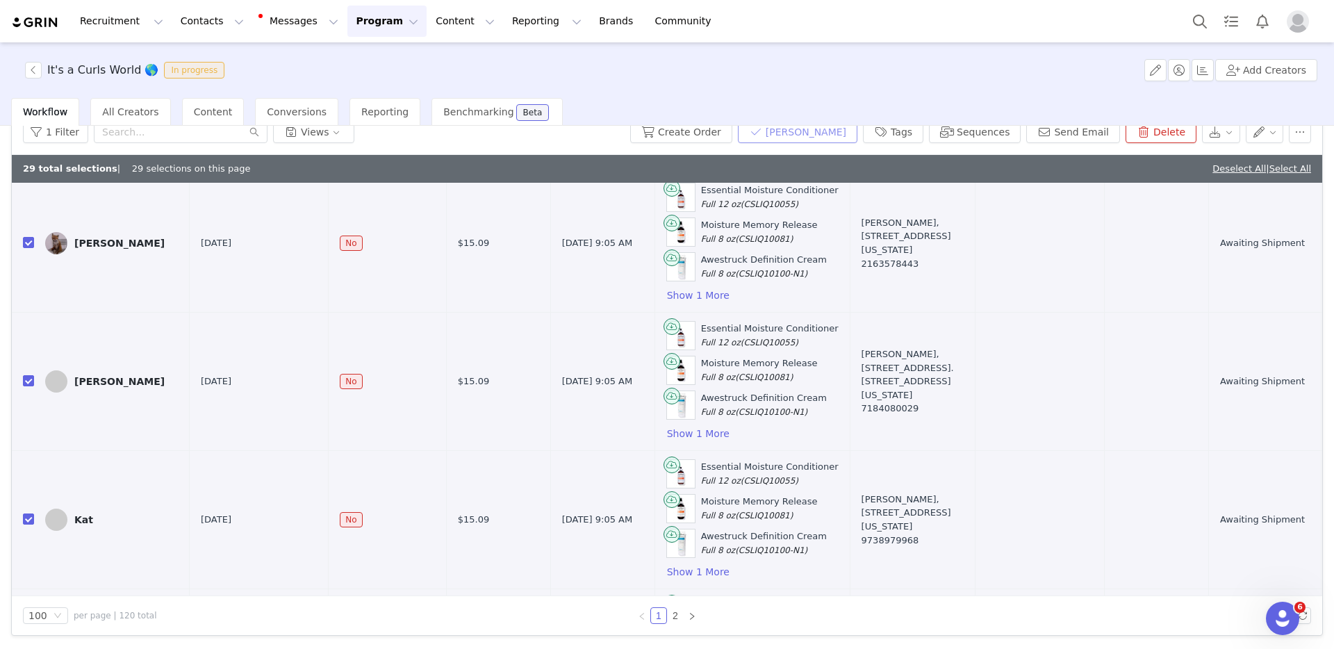
click at [797, 133] on button "[PERSON_NAME]" at bounding box center [797, 132] width 119 height 22
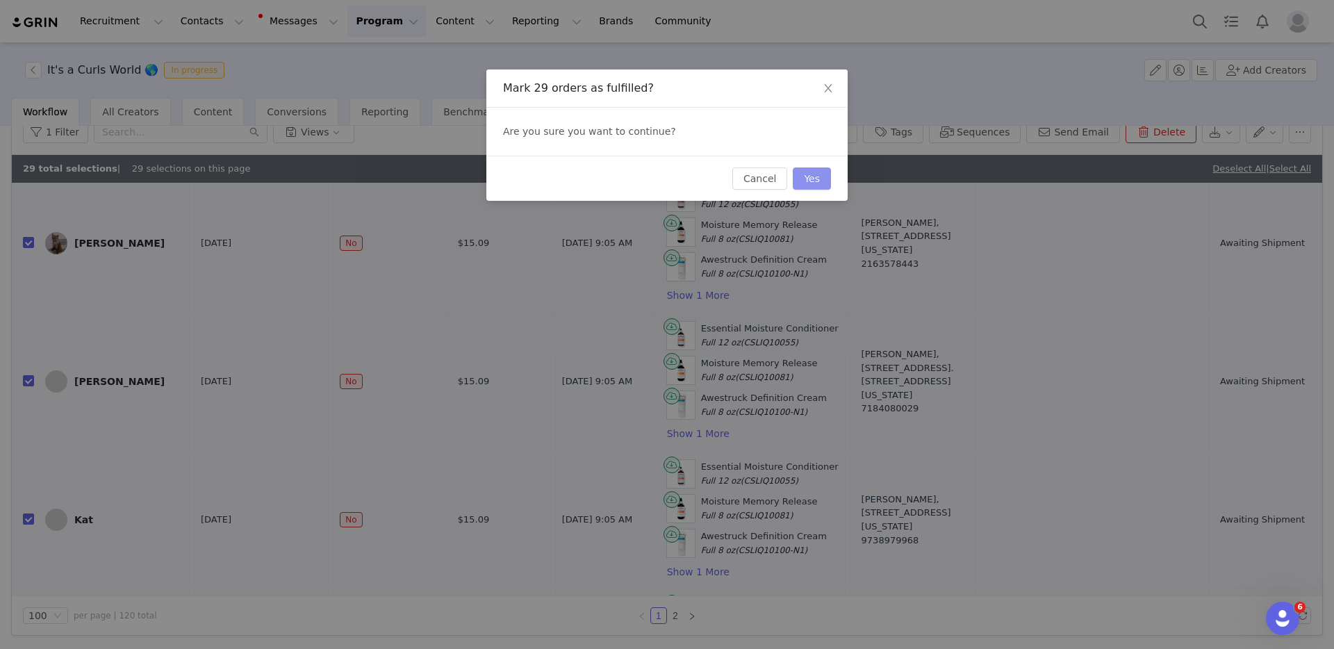
click at [810, 174] on button "Yes" at bounding box center [812, 178] width 38 height 22
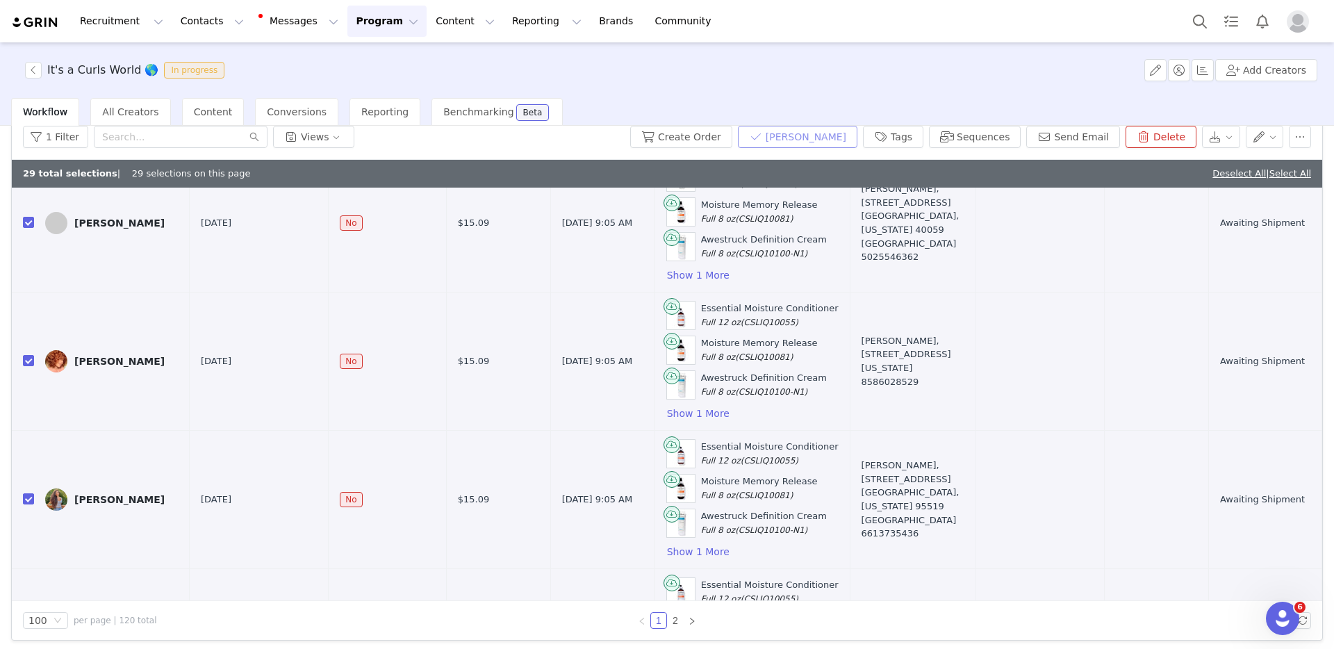
scroll to position [0, 0]
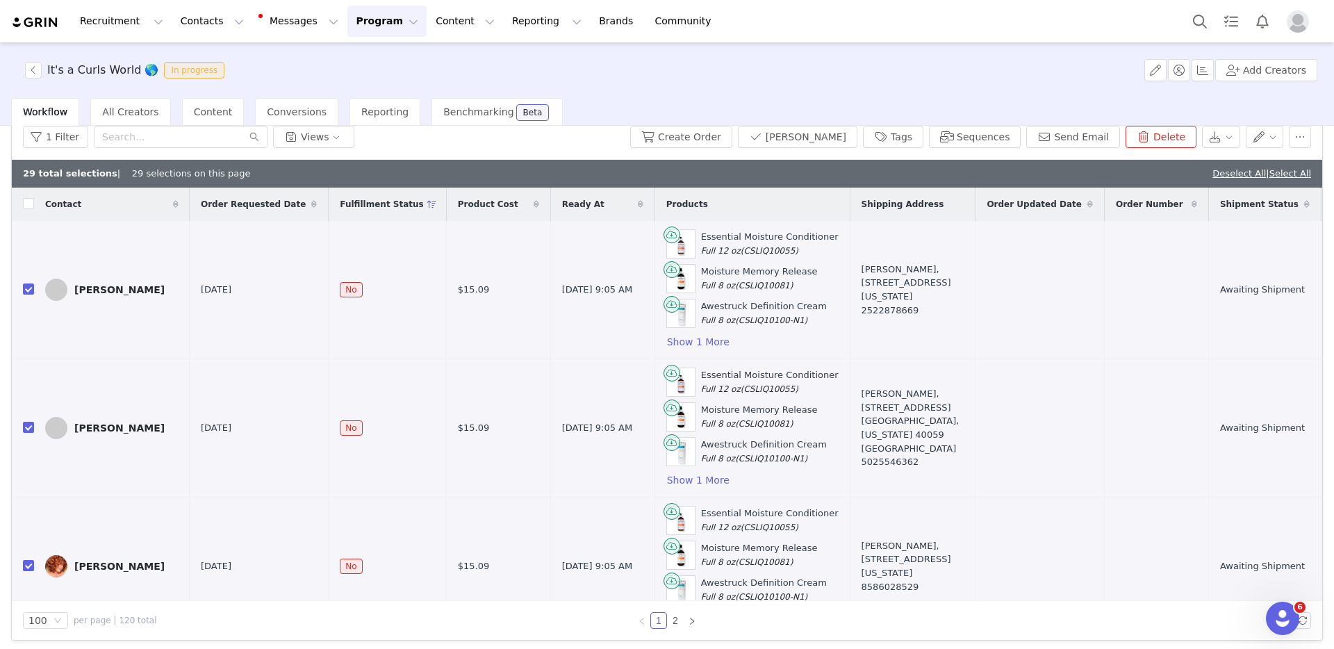
click at [363, 17] on button "Program Program" at bounding box center [386, 21] width 79 height 31
click at [365, 60] on p "Activations" at bounding box center [363, 61] width 53 height 15
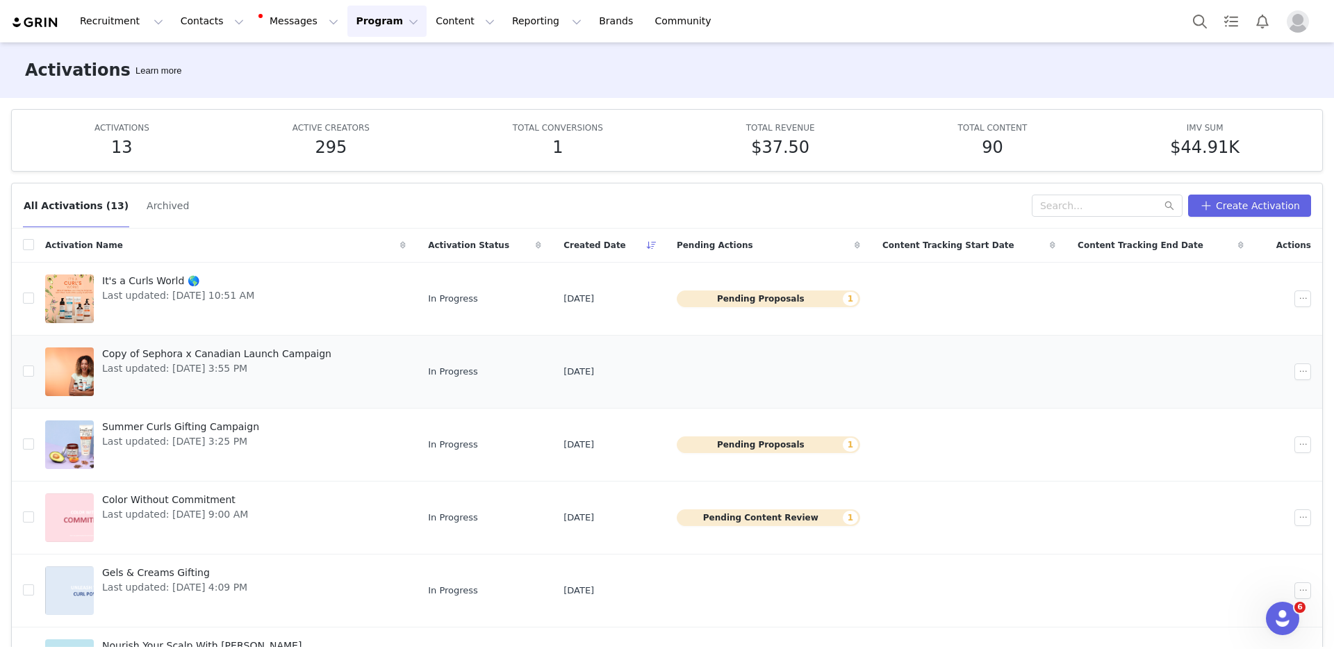
click at [274, 356] on span "Copy of Sephora x Canadian Launch Campaign" at bounding box center [216, 354] width 229 height 15
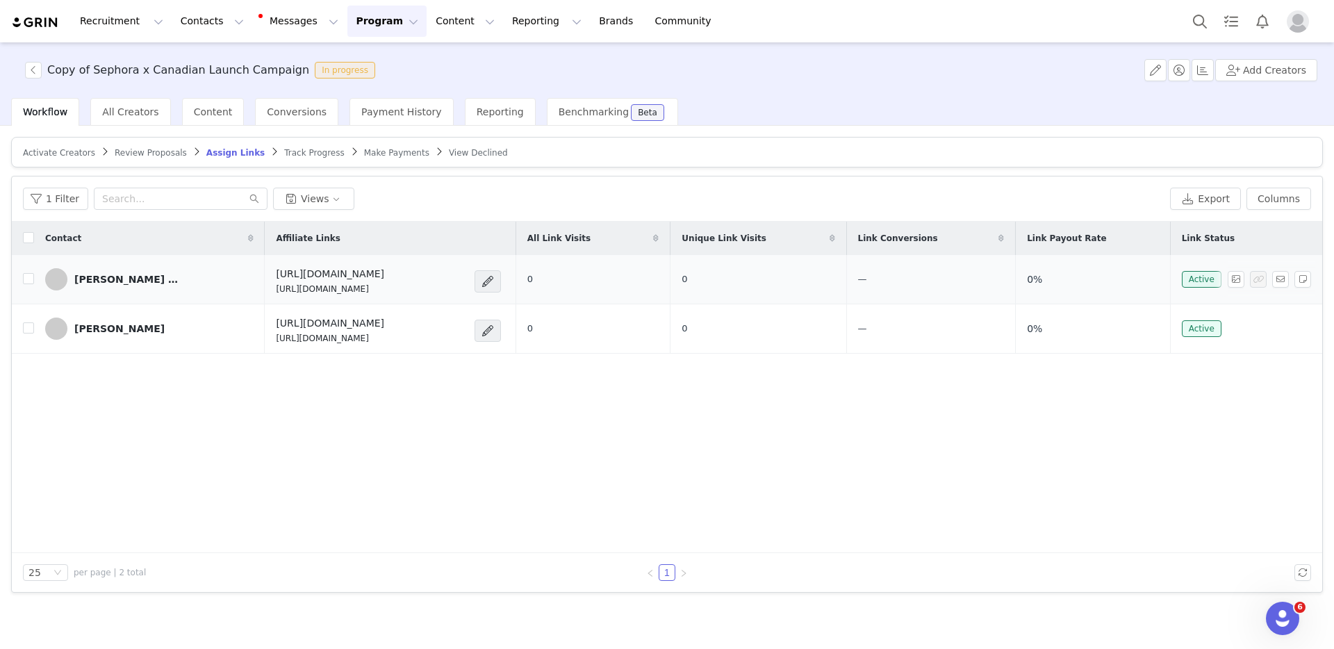
click at [99, 279] on div "[PERSON_NAME] [PERSON_NAME]" at bounding box center [126, 279] width 104 height 11
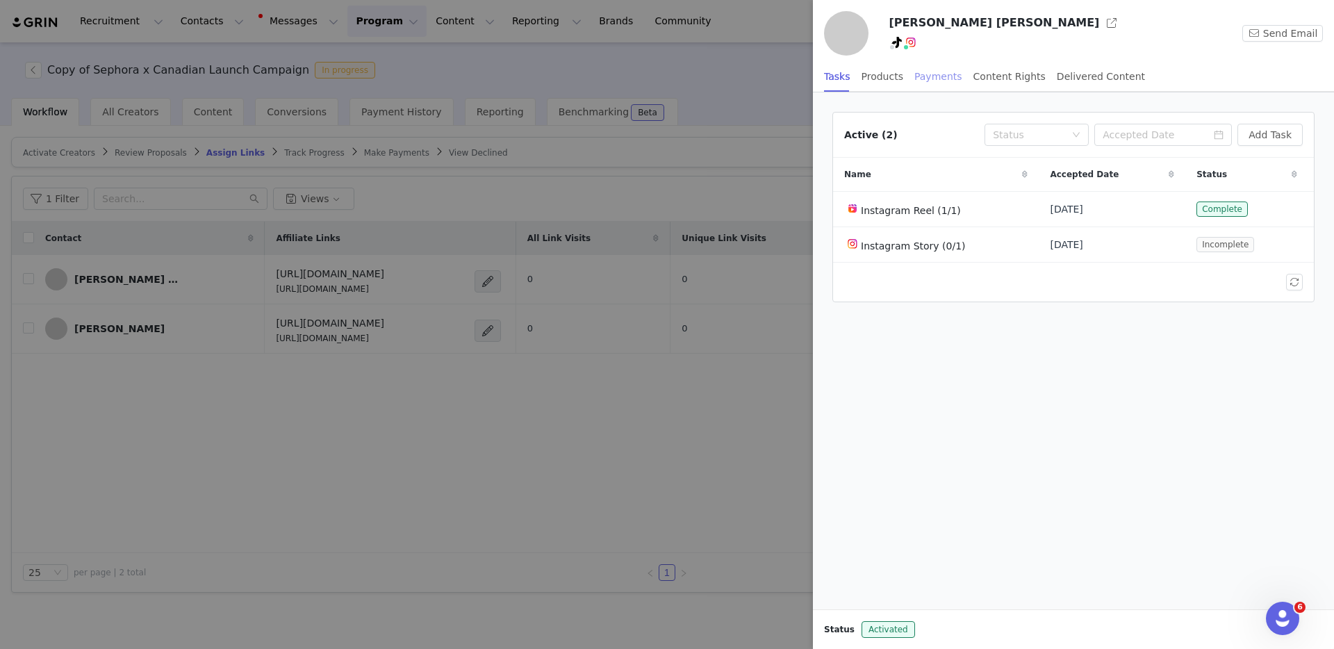
click at [946, 69] on div "Payments" at bounding box center [938, 76] width 48 height 31
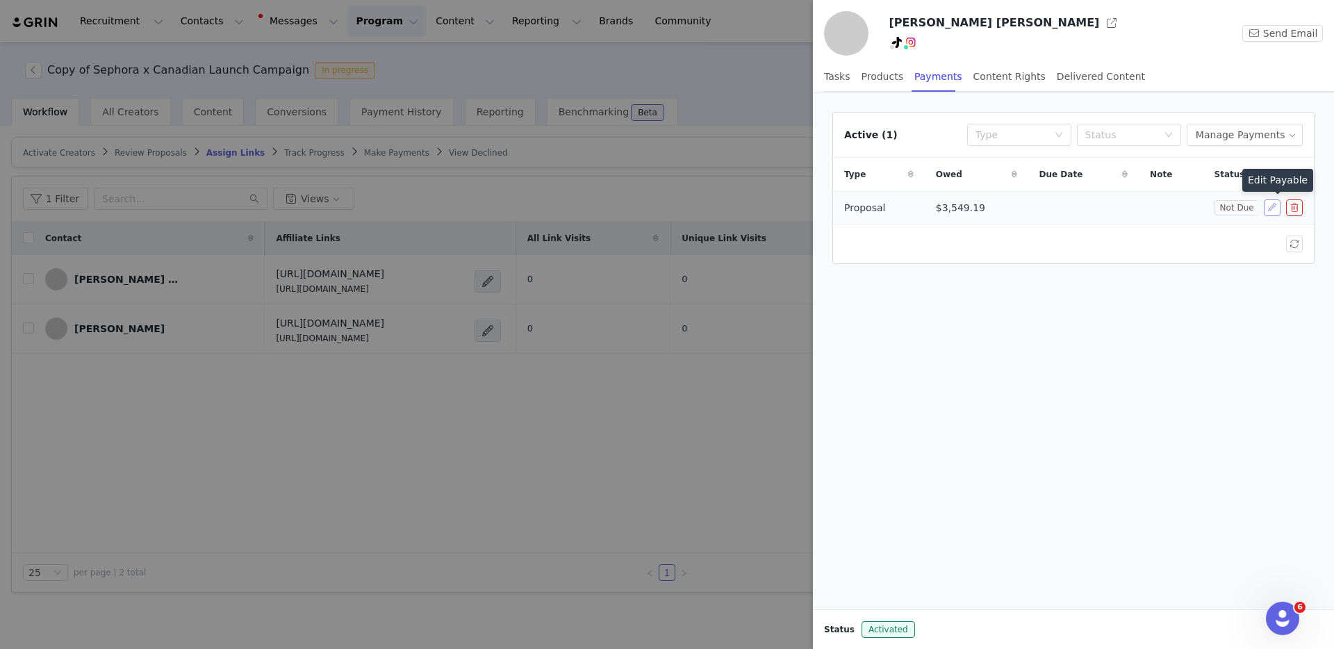
click at [988, 209] on button "button" at bounding box center [1272, 207] width 17 height 17
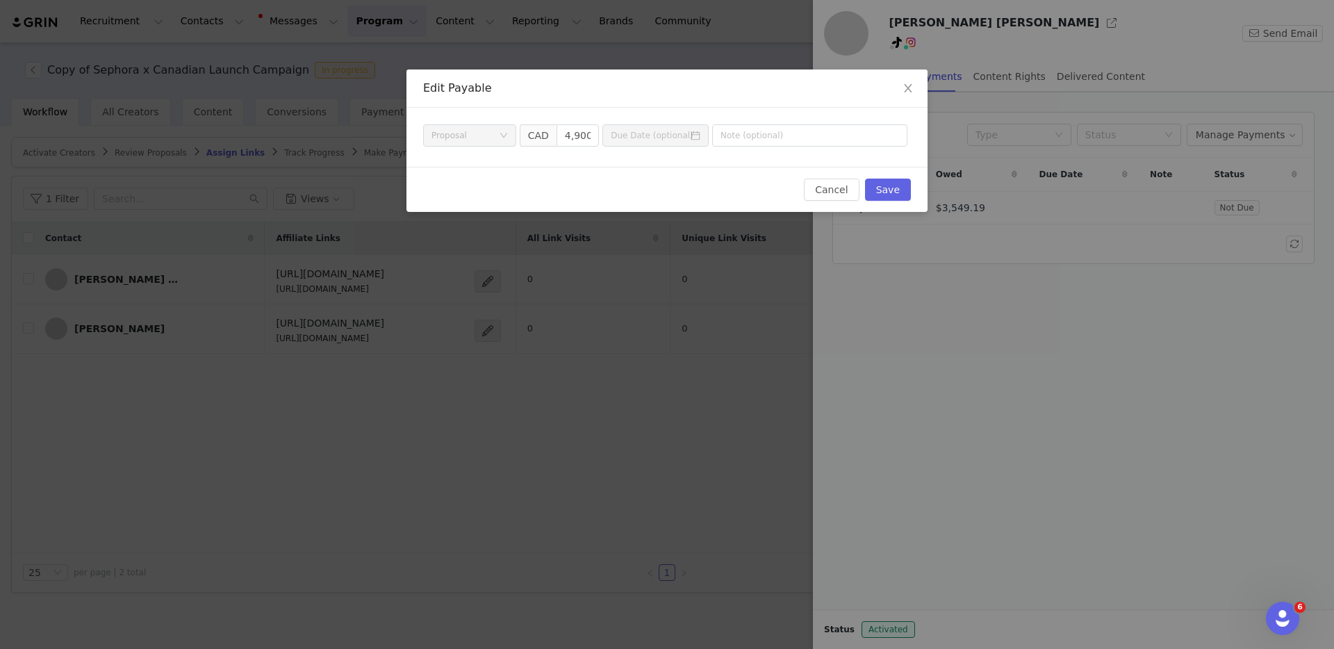
click at [543, 136] on span "CAD" at bounding box center [538, 135] width 37 height 22
click at [630, 135] on div "Payment Type Proposal CAD 4,900" at bounding box center [665, 135] width 484 height 22
type input "5,000"
click at [888, 188] on button "Save" at bounding box center [888, 190] width 46 height 22
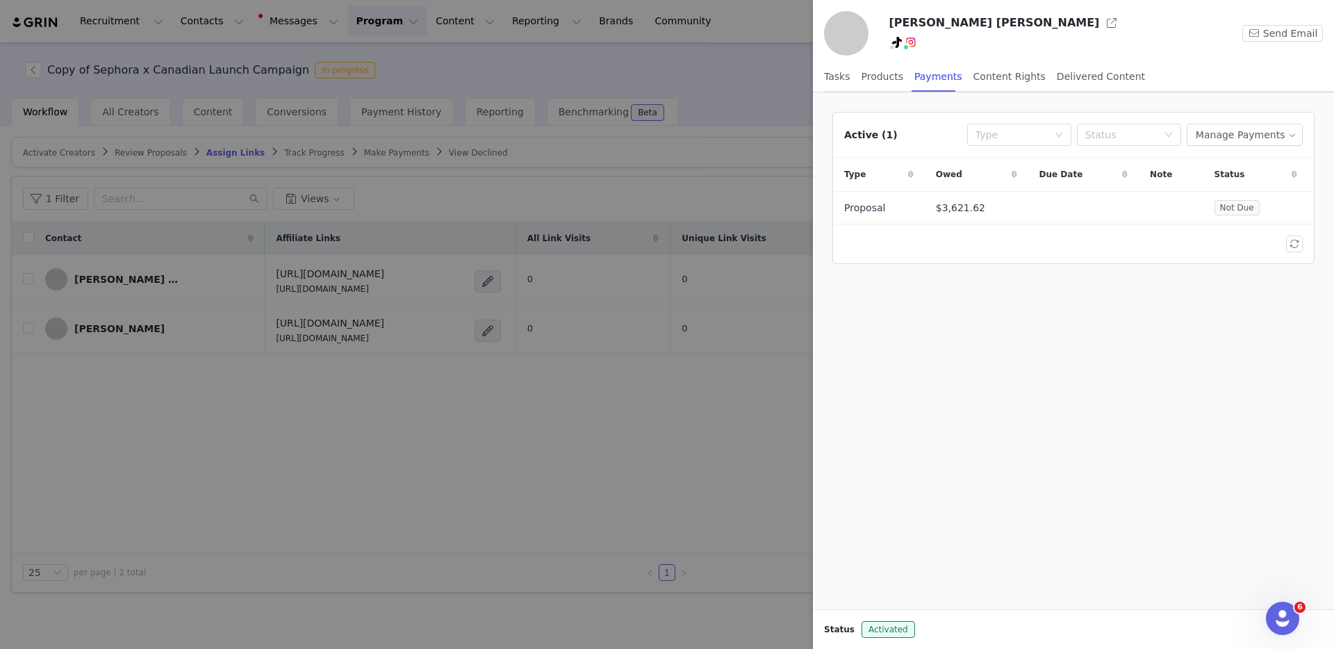
click at [988, 206] on button "button" at bounding box center [1272, 207] width 17 height 17
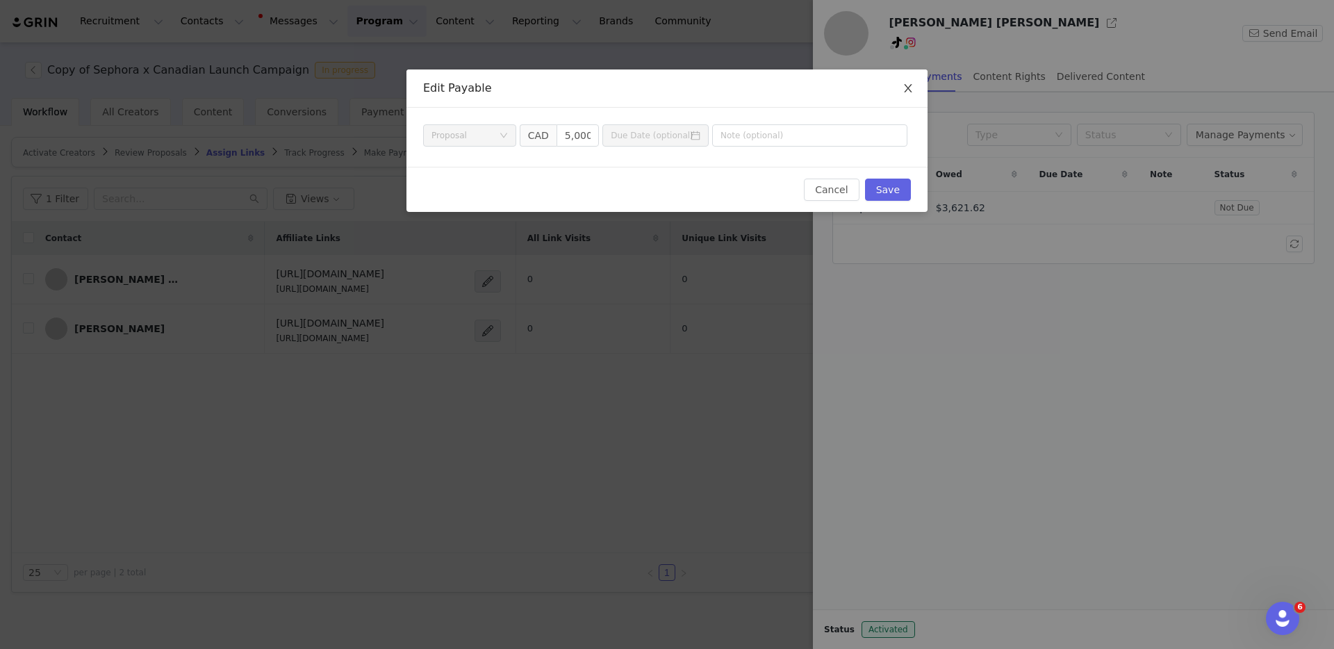
click at [906, 88] on icon "icon: close" at bounding box center [908, 88] width 8 height 8
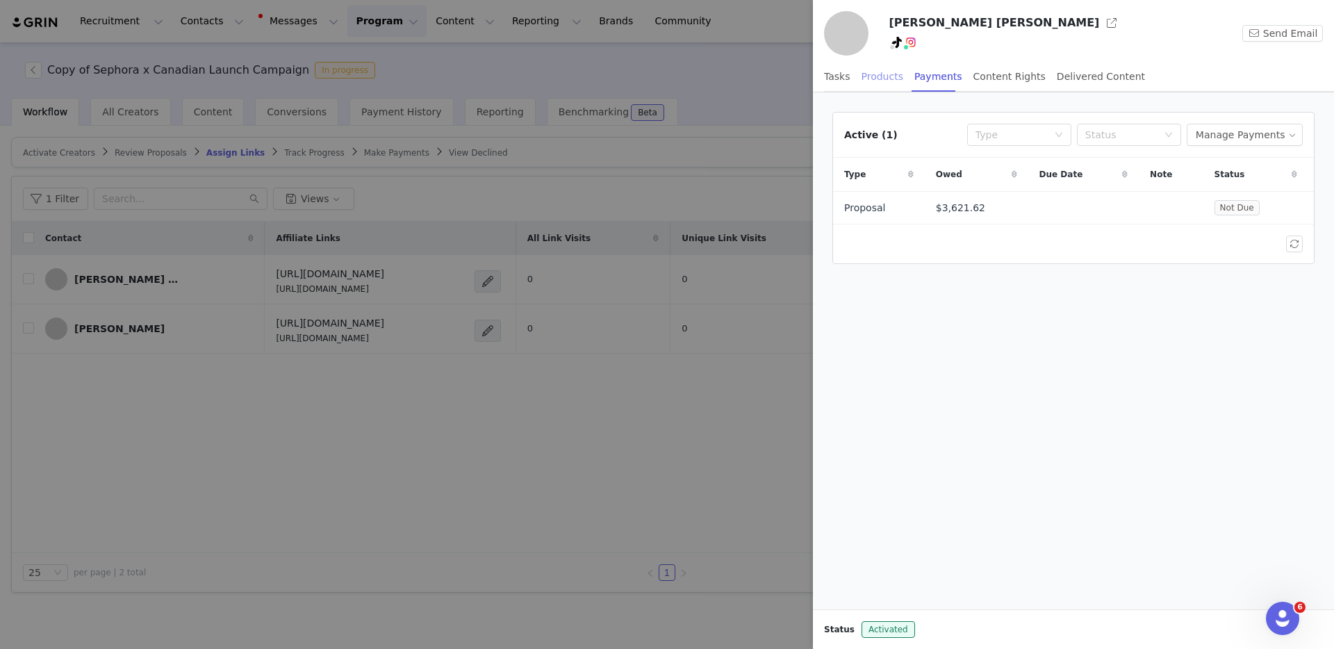
click at [877, 74] on div "Products" at bounding box center [882, 76] width 42 height 31
click at [921, 76] on div "Payments" at bounding box center [938, 76] width 48 height 31
click at [988, 79] on div "Content Rights" at bounding box center [1009, 76] width 72 height 31
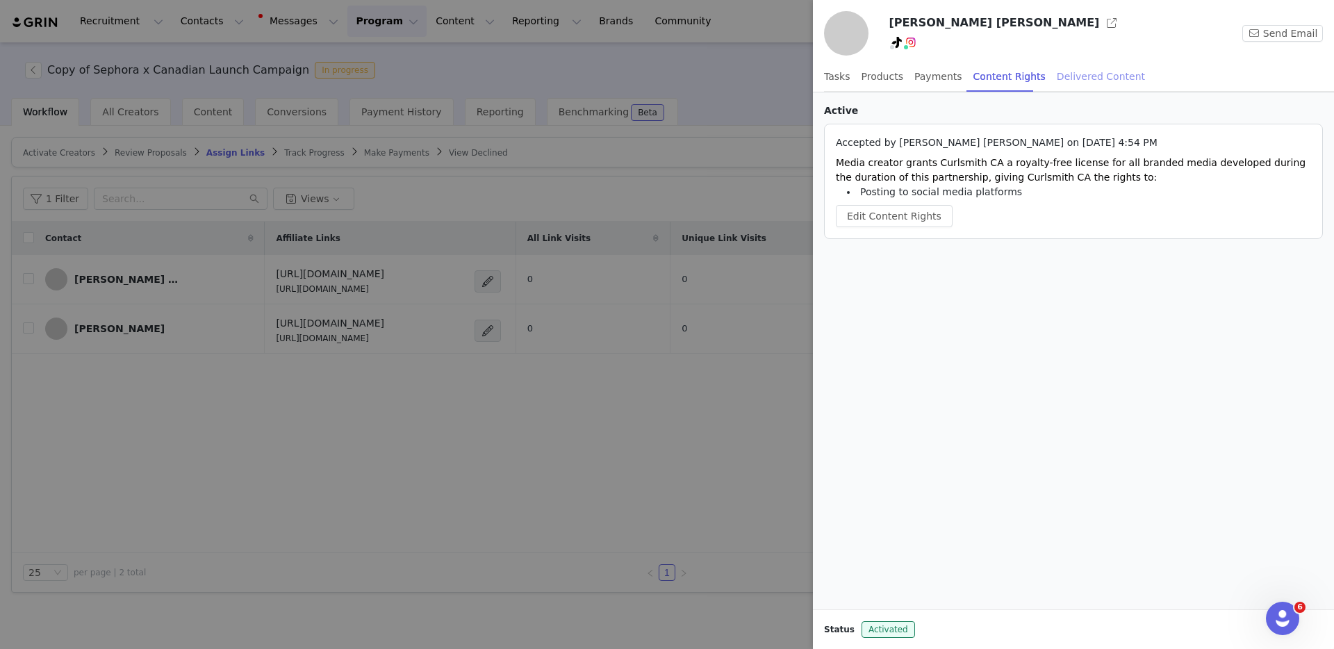
click at [988, 71] on div "Delivered Content" at bounding box center [1101, 76] width 88 height 31
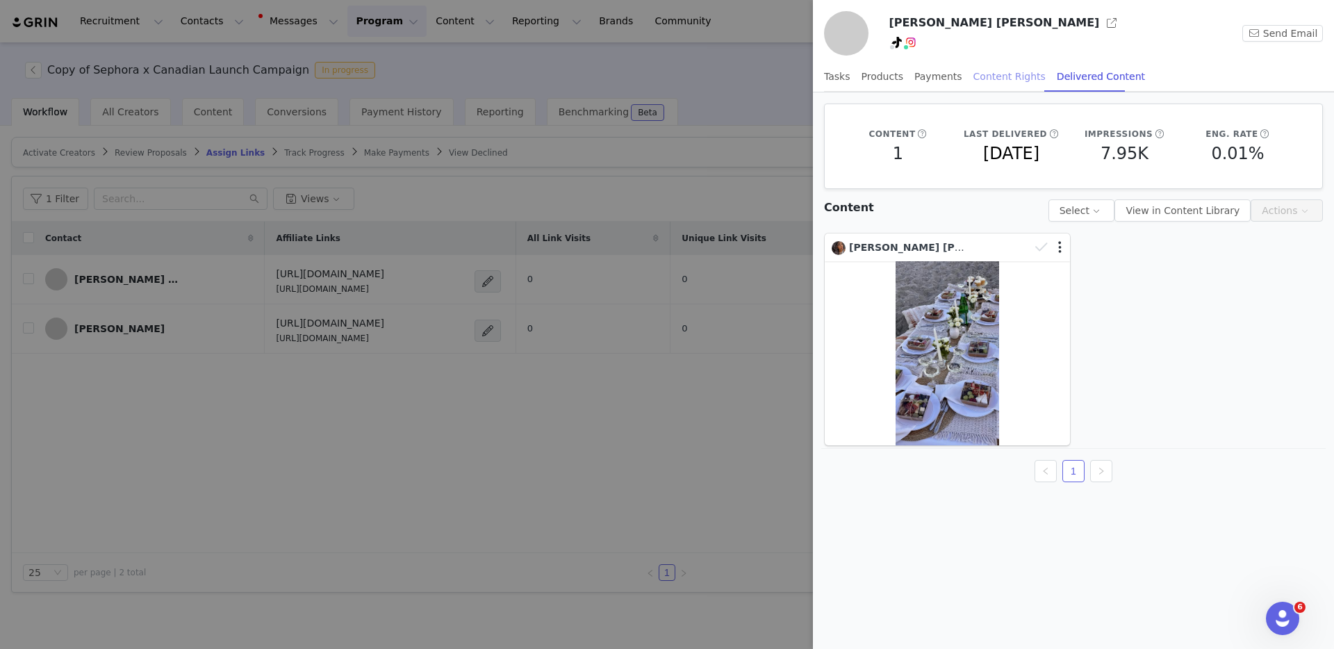
click at [988, 75] on div "Content Rights" at bounding box center [1009, 76] width 72 height 31
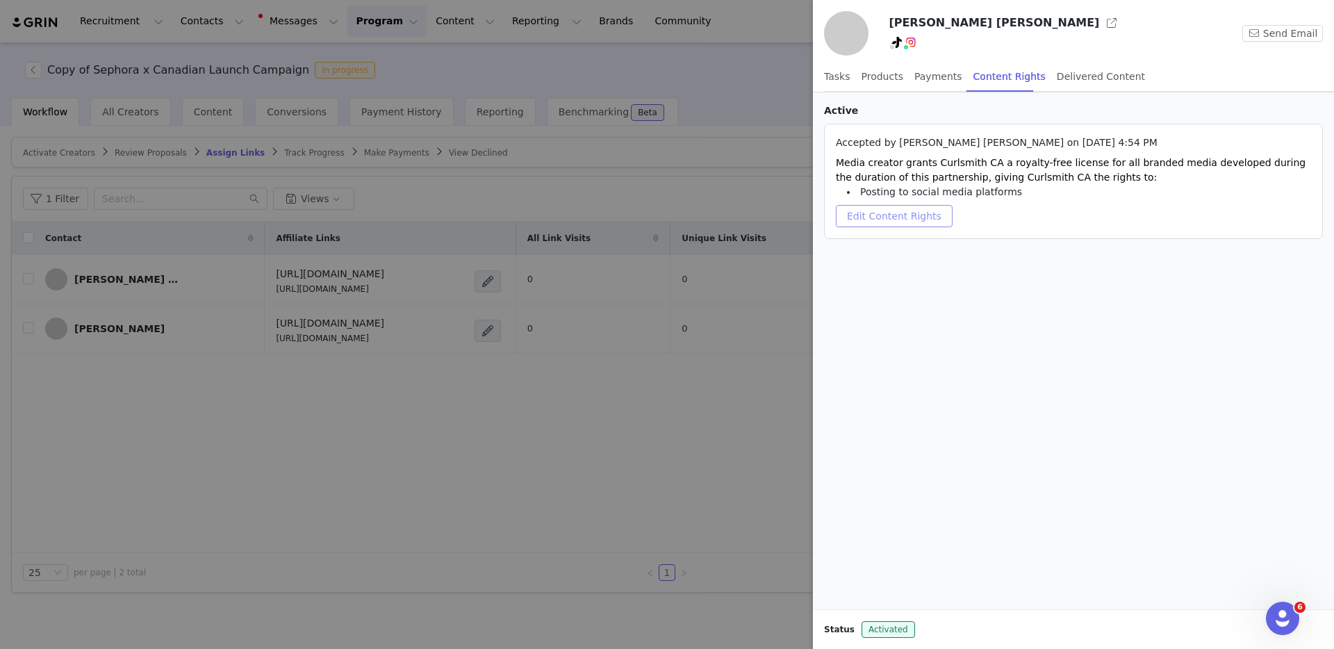
click at [895, 213] on button "Edit Content Rights" at bounding box center [894, 216] width 117 height 22
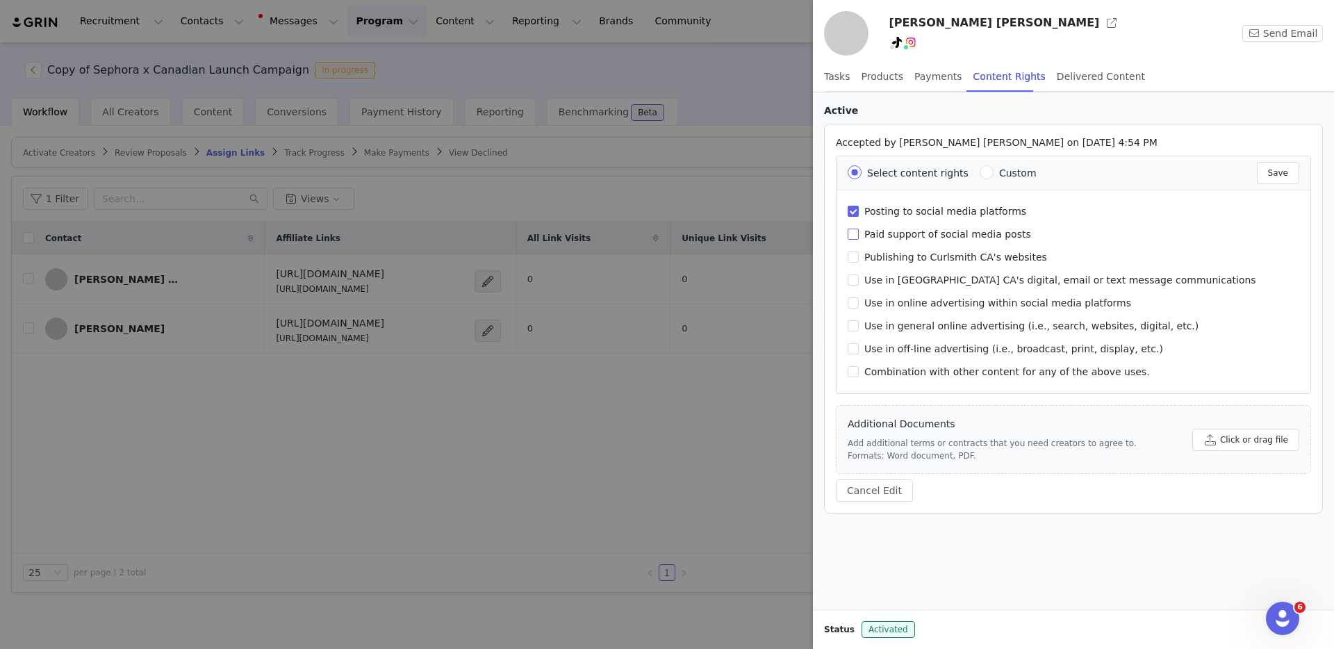
click at [854, 238] on input "Paid support of social media posts" at bounding box center [852, 234] width 11 height 11
checkbox input "true"
click at [988, 165] on button "Save" at bounding box center [1278, 173] width 42 height 22
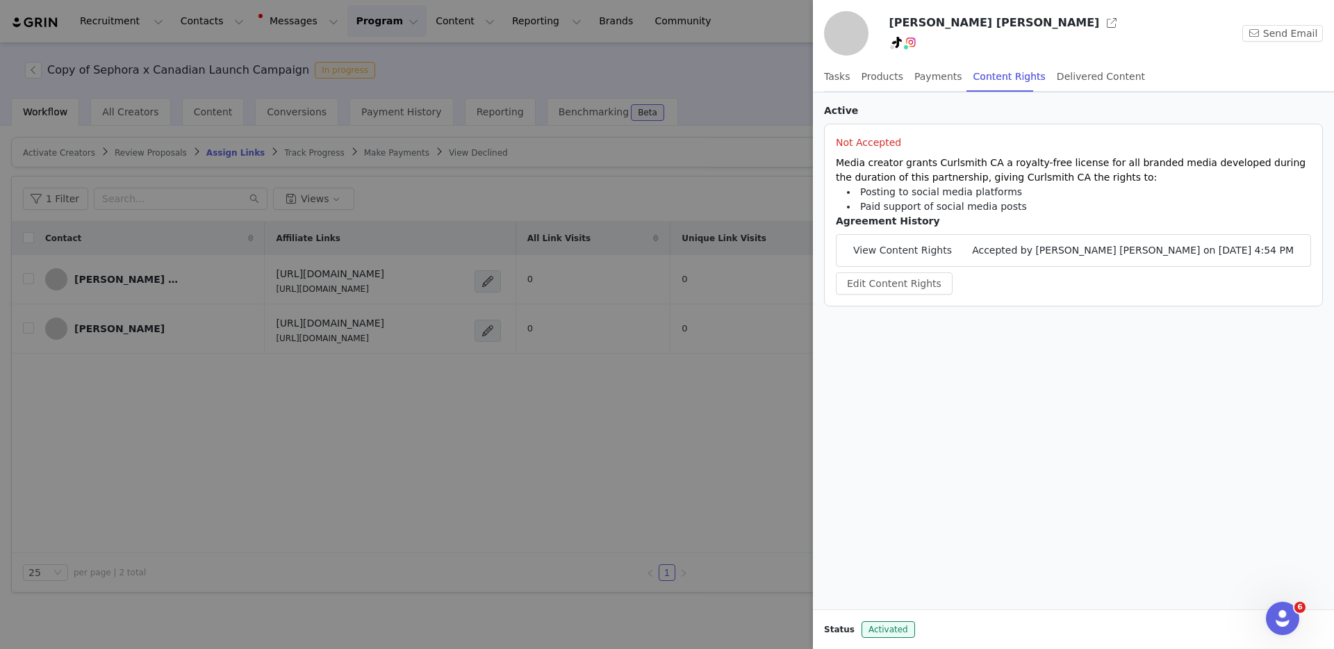
click at [918, 251] on link "View Content Rights" at bounding box center [902, 250] width 99 height 15
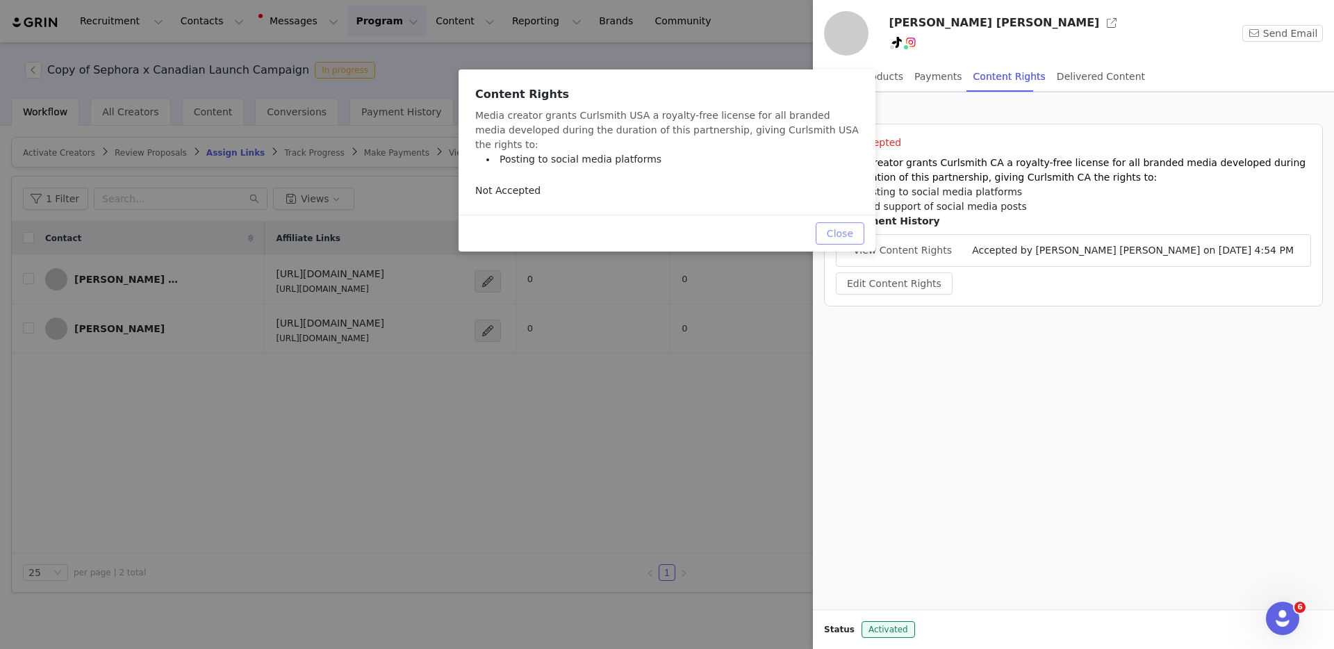
click at [851, 222] on button "Close" at bounding box center [839, 233] width 49 height 22
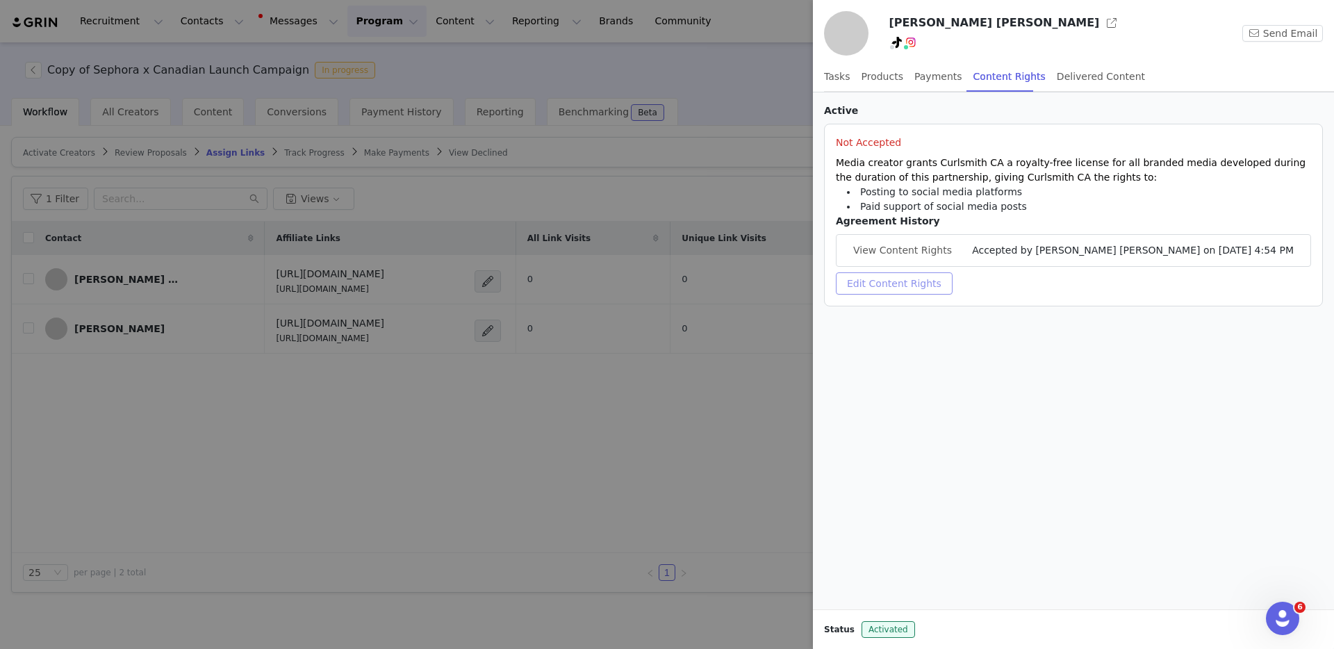
click at [913, 290] on button "Edit Content Rights" at bounding box center [894, 283] width 117 height 22
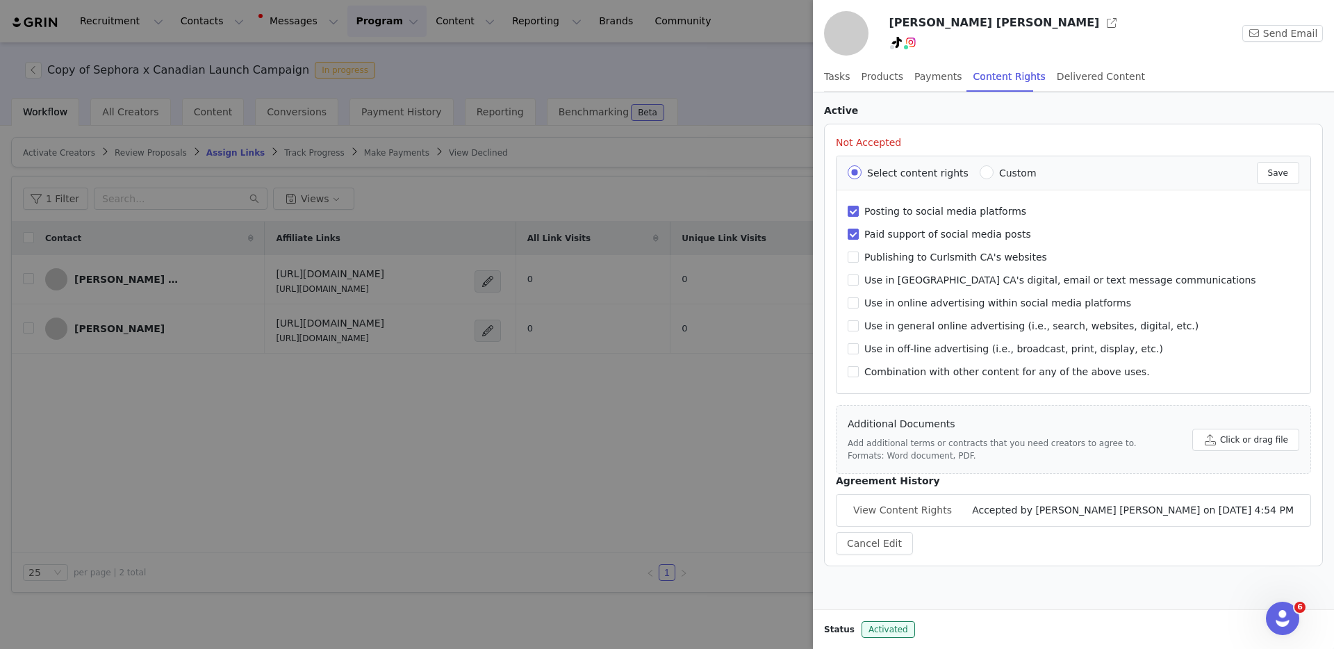
click at [845, 228] on li "Posting to social media platforms Paid support of social media posts Publishing…" at bounding box center [1073, 291] width 474 height 203
click at [849, 239] on input "Paid support of social media posts" at bounding box center [852, 234] width 11 height 11
checkbox input "false"
click at [988, 172] on button "Save" at bounding box center [1278, 173] width 42 height 22
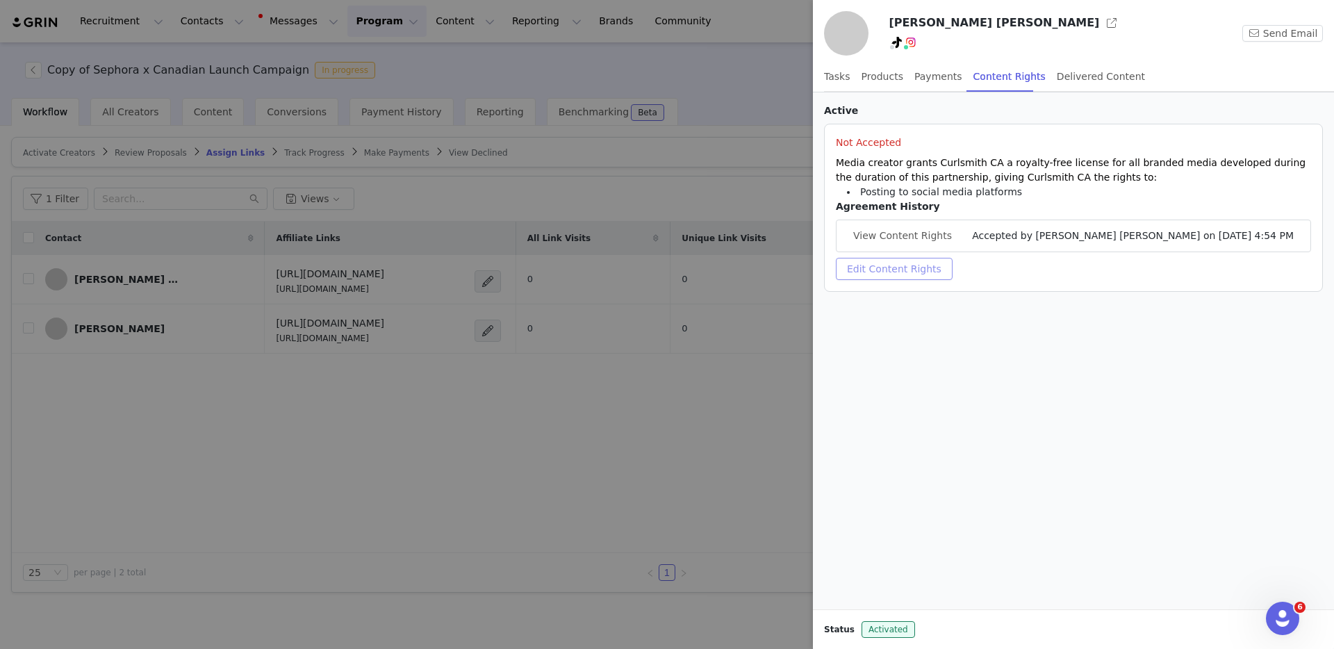
click at [855, 272] on button "Edit Content Rights" at bounding box center [894, 269] width 117 height 22
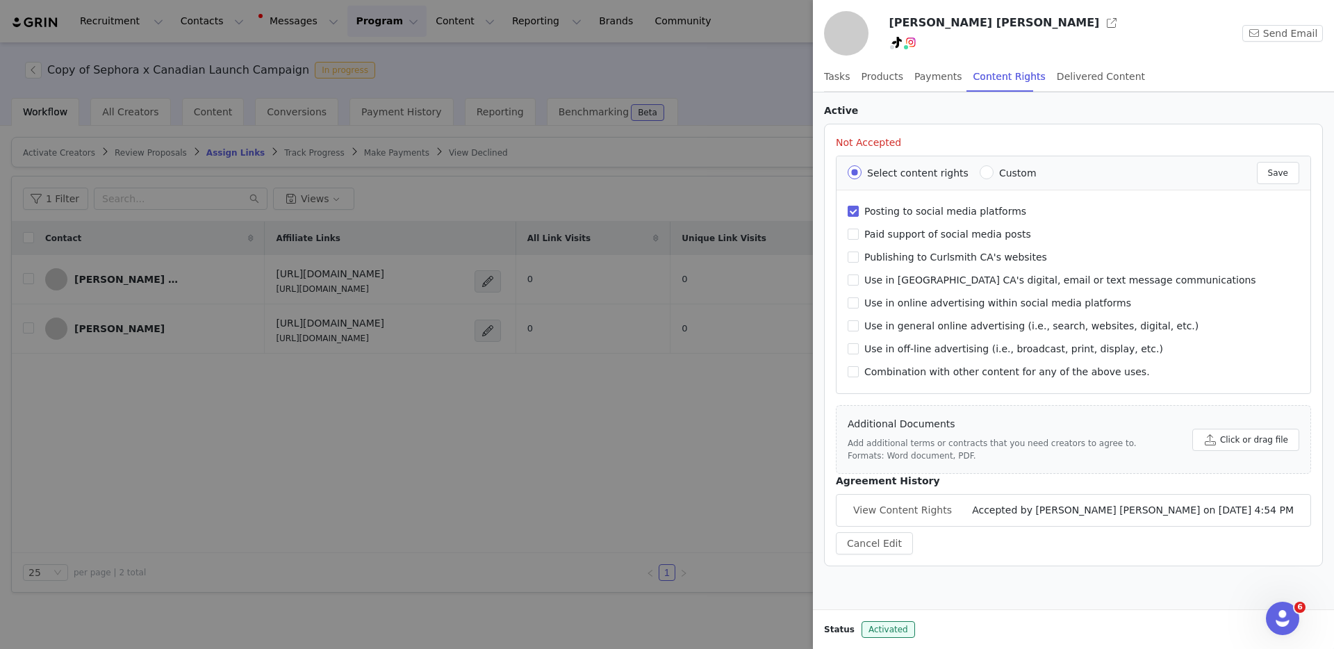
click at [988, 174] on span "Custom" at bounding box center [1017, 172] width 49 height 11
click at [988, 174] on input "Custom" at bounding box center [986, 172] width 14 height 14
radio input "true"
radio input "false"
radio input "true"
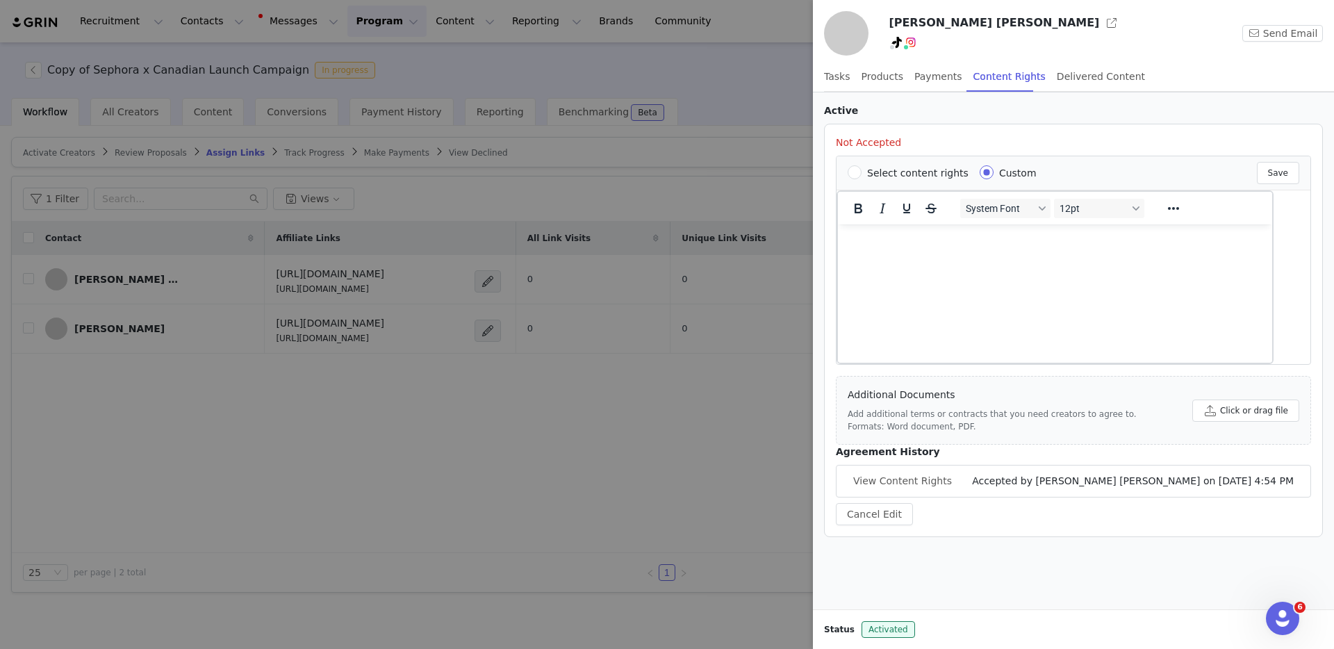
click at [940, 241] on p "Rich Text Area. Press ALT-0 for help." at bounding box center [1055, 242] width 412 height 15
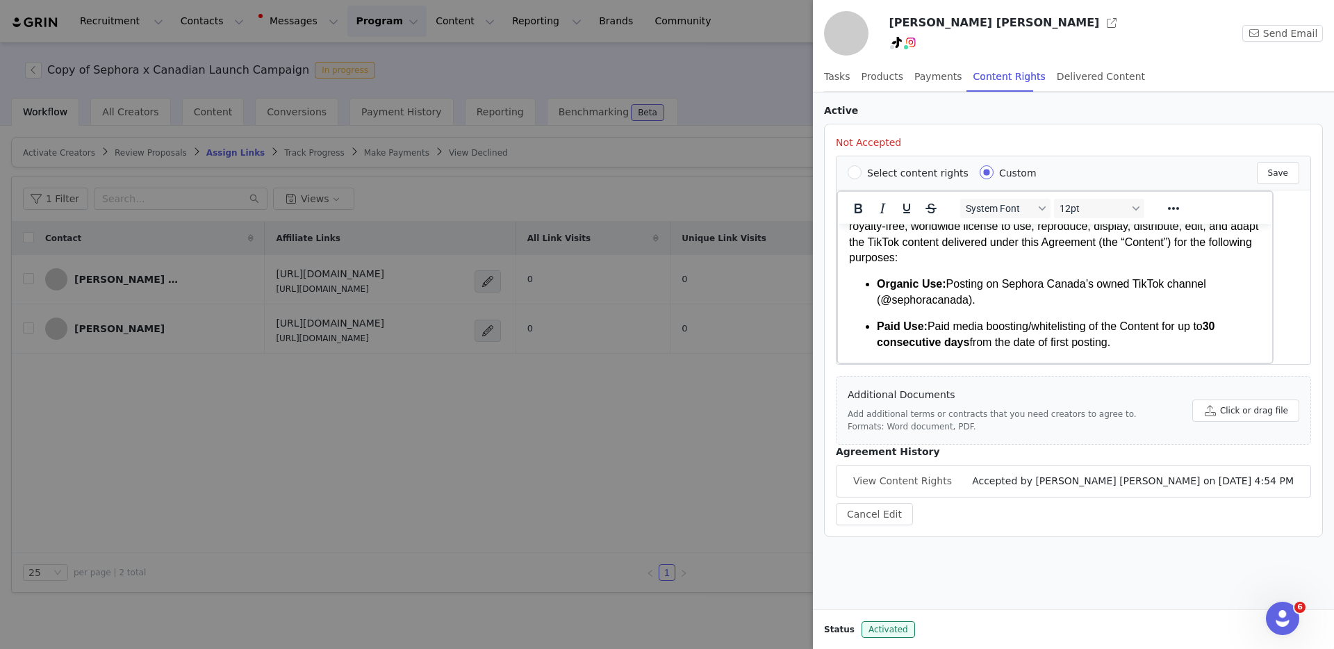
scroll to position [90, 0]
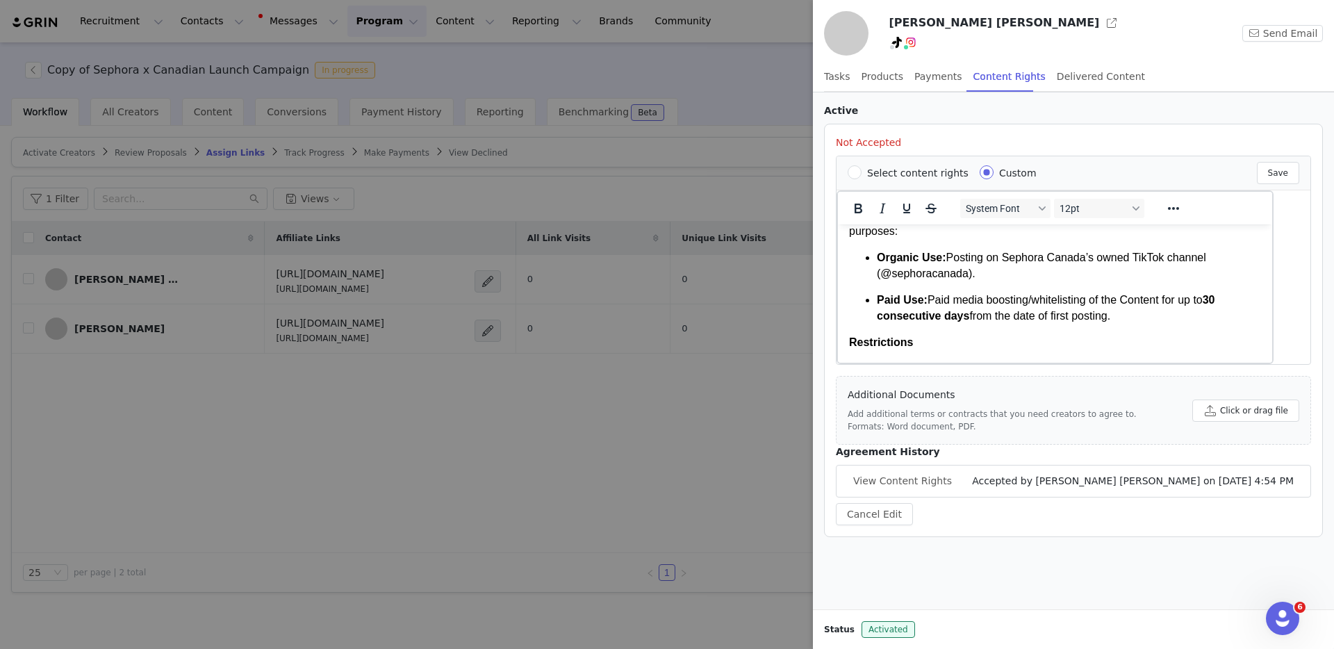
click at [988, 300] on p "Paid Use: Paid media boosting/whitelisting of the Content for up to 30 consecut…" at bounding box center [1069, 307] width 384 height 31
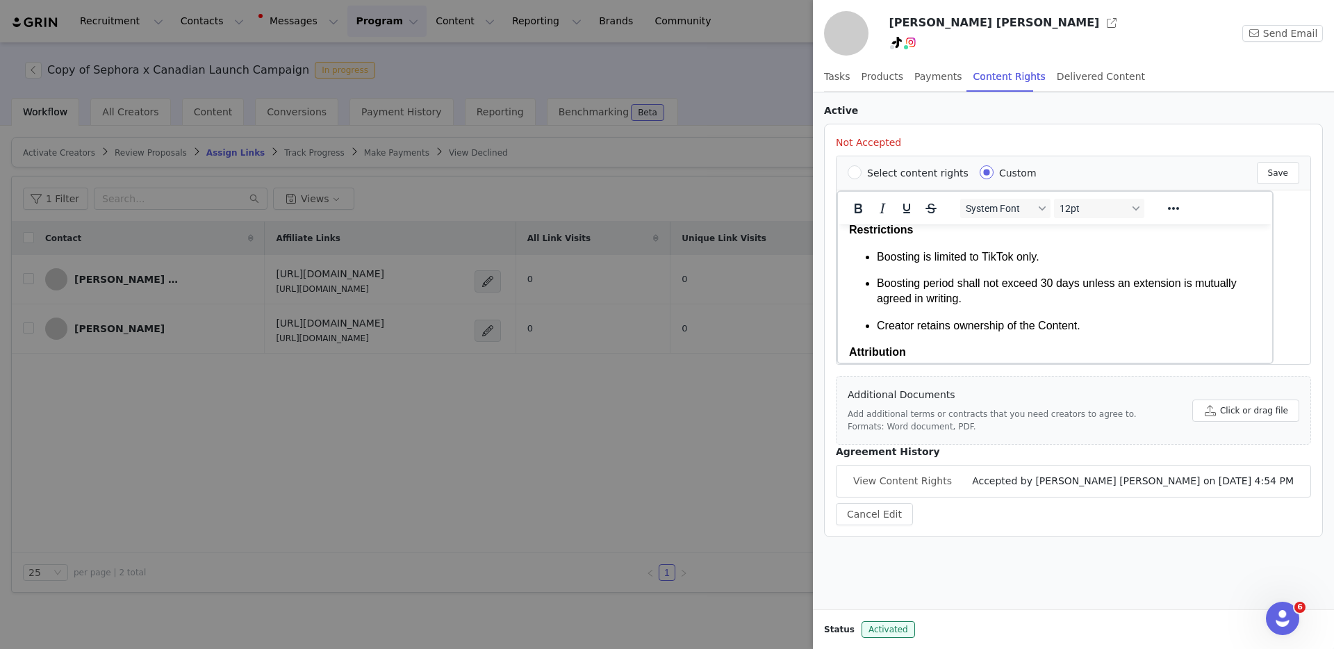
scroll to position [257, 0]
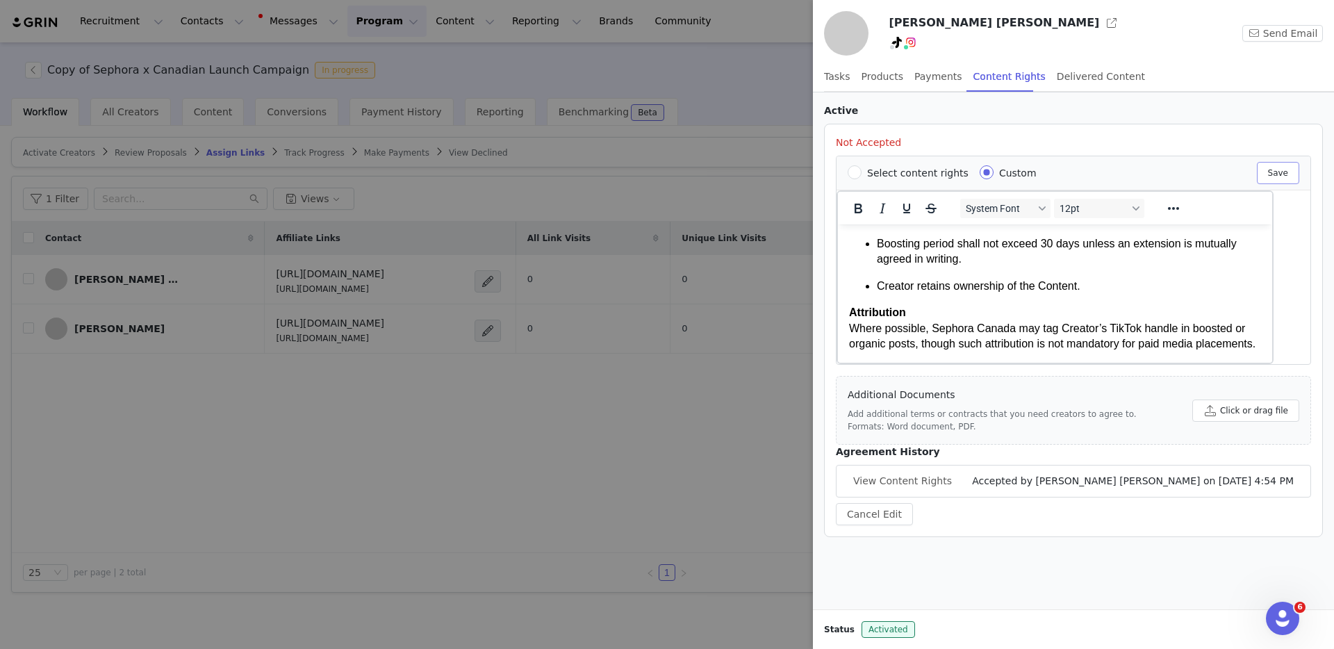
click at [988, 172] on button "Save" at bounding box center [1278, 173] width 42 height 22
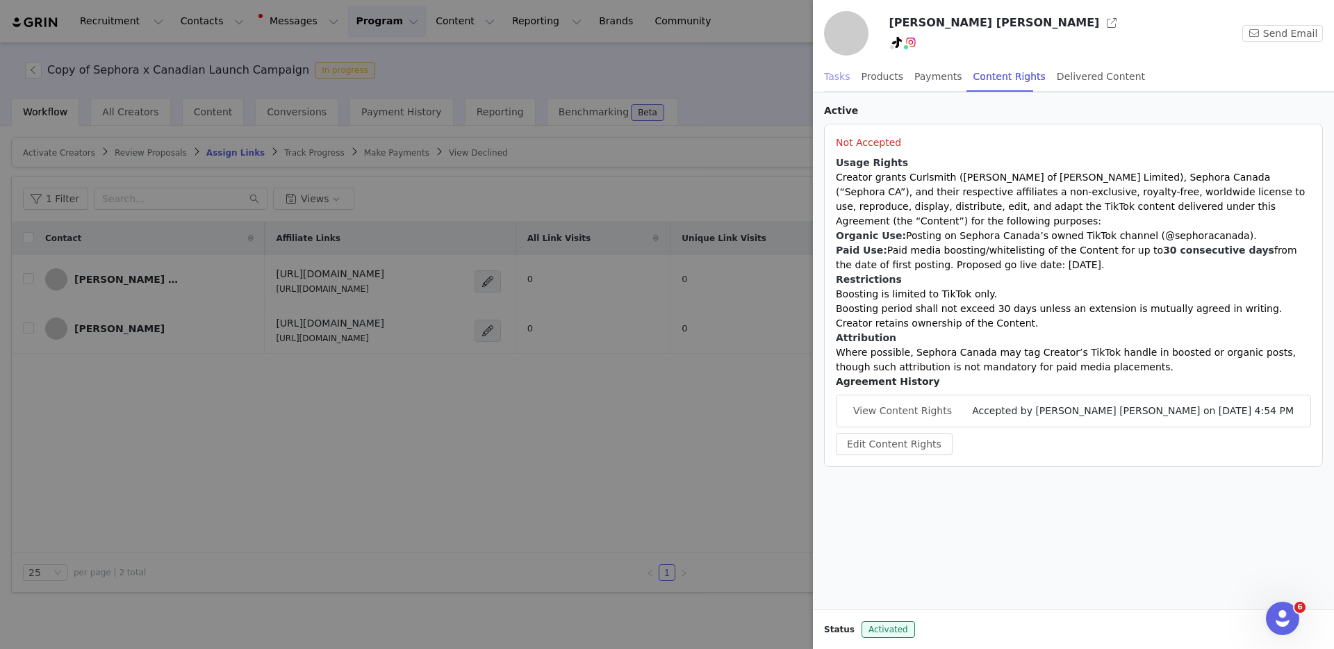
click at [843, 71] on div "Tasks" at bounding box center [837, 76] width 26 height 31
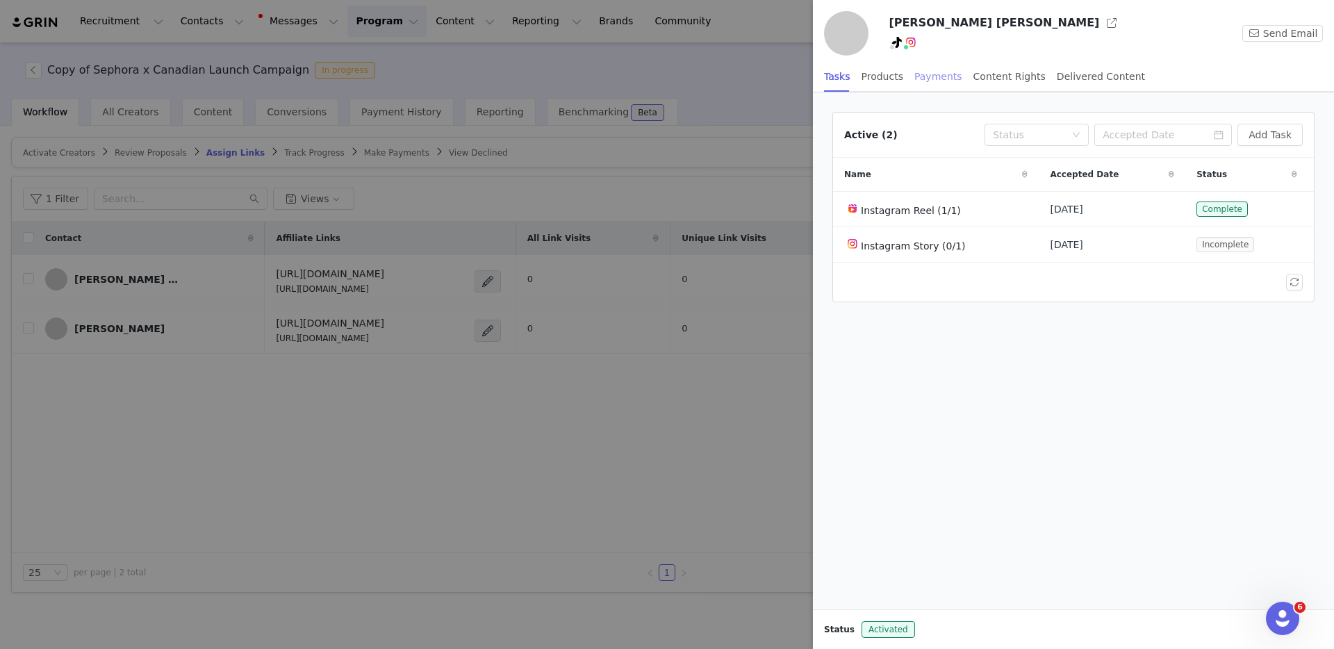
click at [928, 76] on div "Payments" at bounding box center [938, 76] width 48 height 31
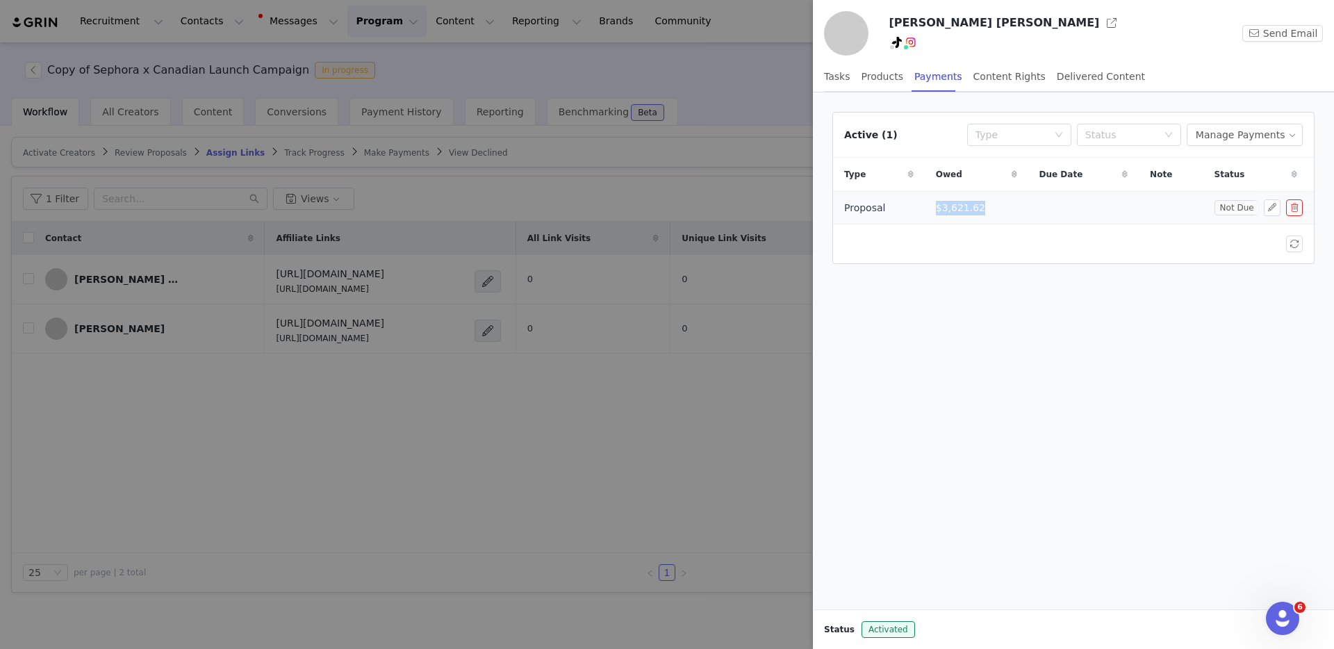
drag, startPoint x: 992, startPoint y: 206, endPoint x: 931, endPoint y: 208, distance: 61.2
click at [931, 208] on td "$3,621.62" at bounding box center [976, 208] width 103 height 33
copy span "$3,621.62"
click at [663, 179] on div at bounding box center [667, 324] width 1334 height 649
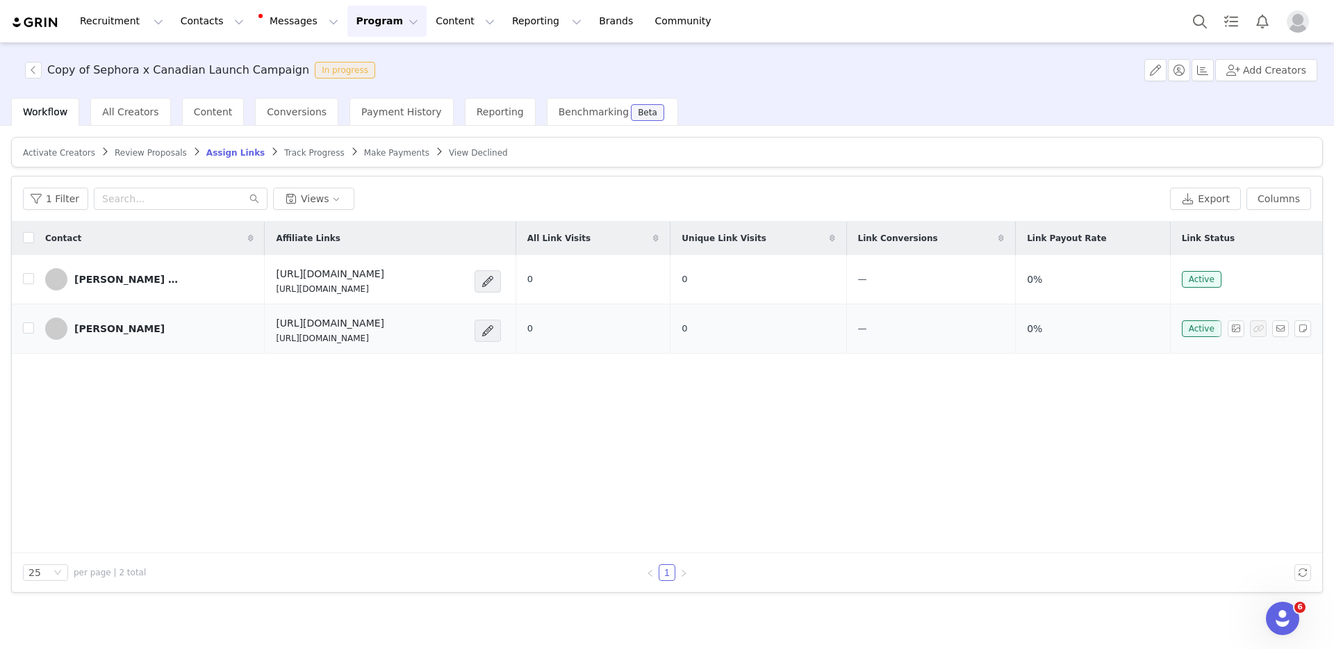
click at [108, 328] on div "[PERSON_NAME]" at bounding box center [119, 328] width 90 height 11
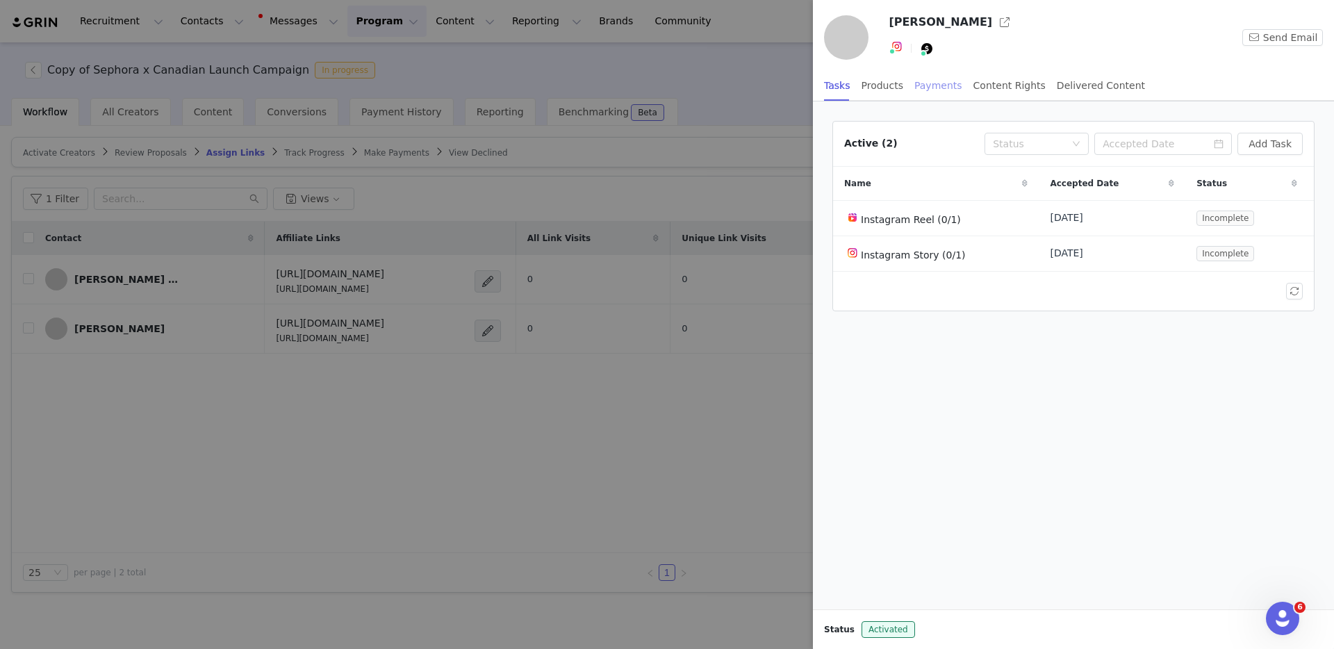
click at [941, 88] on div "Payments" at bounding box center [938, 85] width 48 height 31
click at [988, 215] on button "button" at bounding box center [1272, 216] width 17 height 17
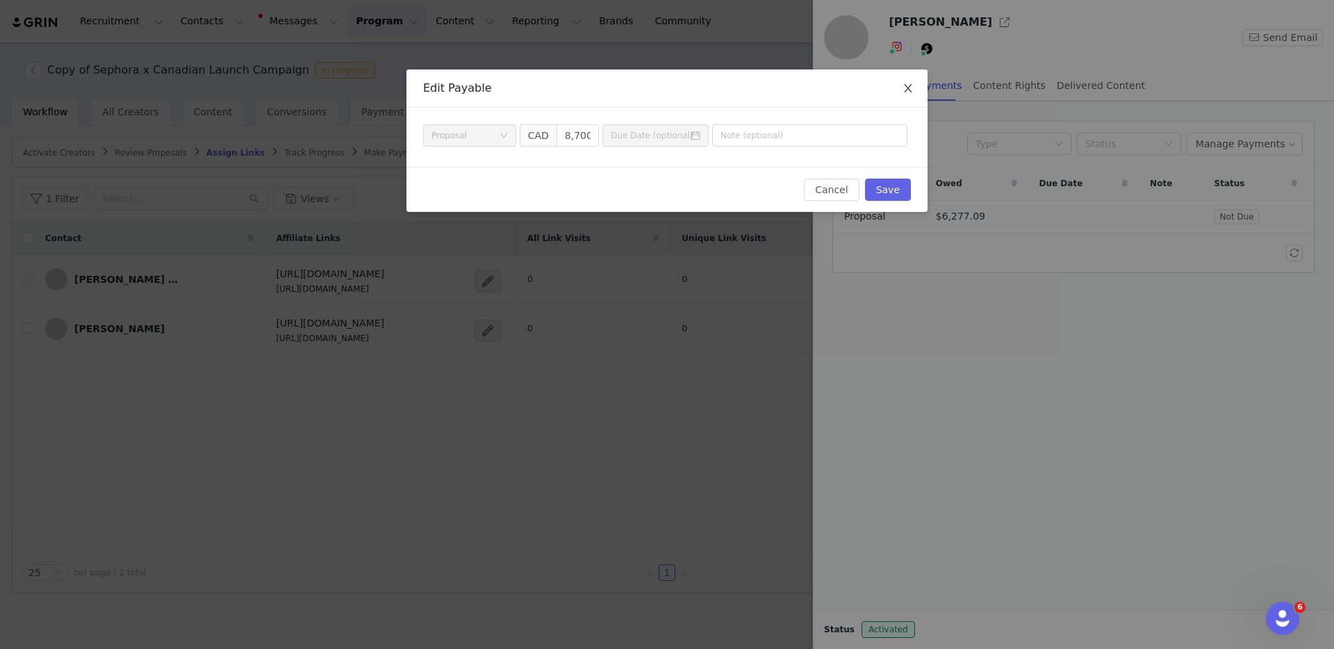
click at [903, 88] on icon "icon: close" at bounding box center [907, 88] width 11 height 11
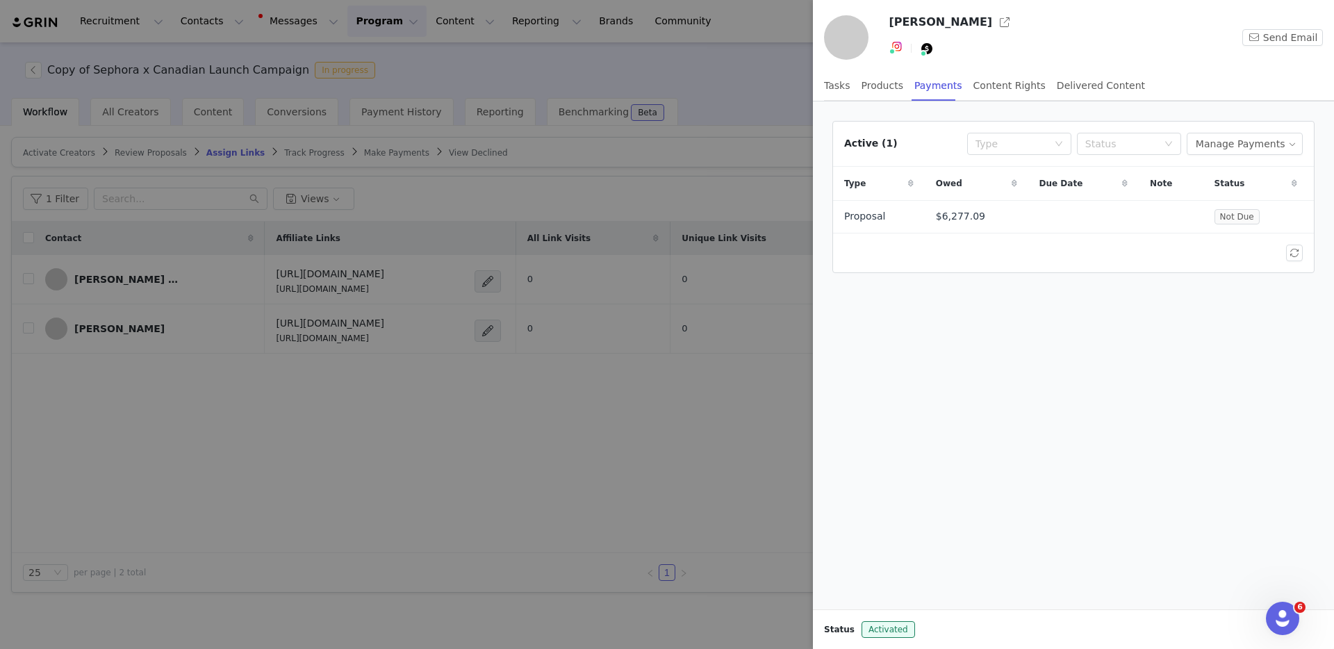
click at [554, 191] on div at bounding box center [667, 324] width 1334 height 649
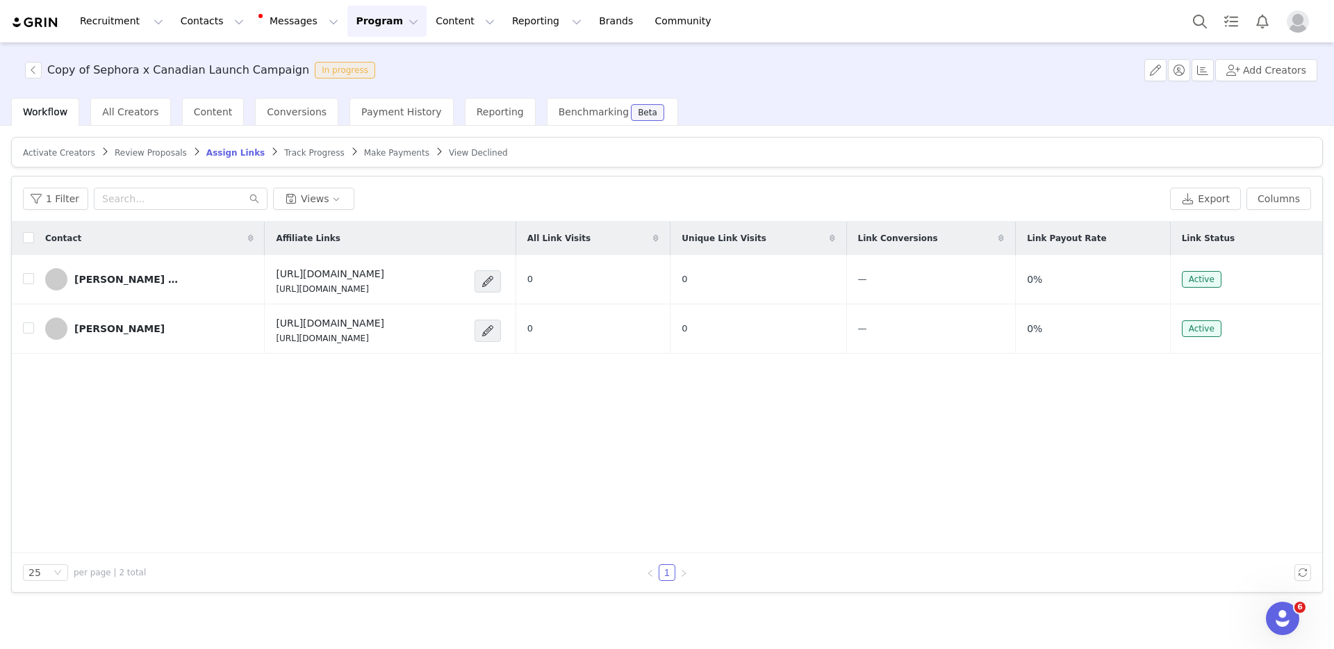
click at [140, 148] on span "Review Proposals" at bounding box center [151, 153] width 72 height 10
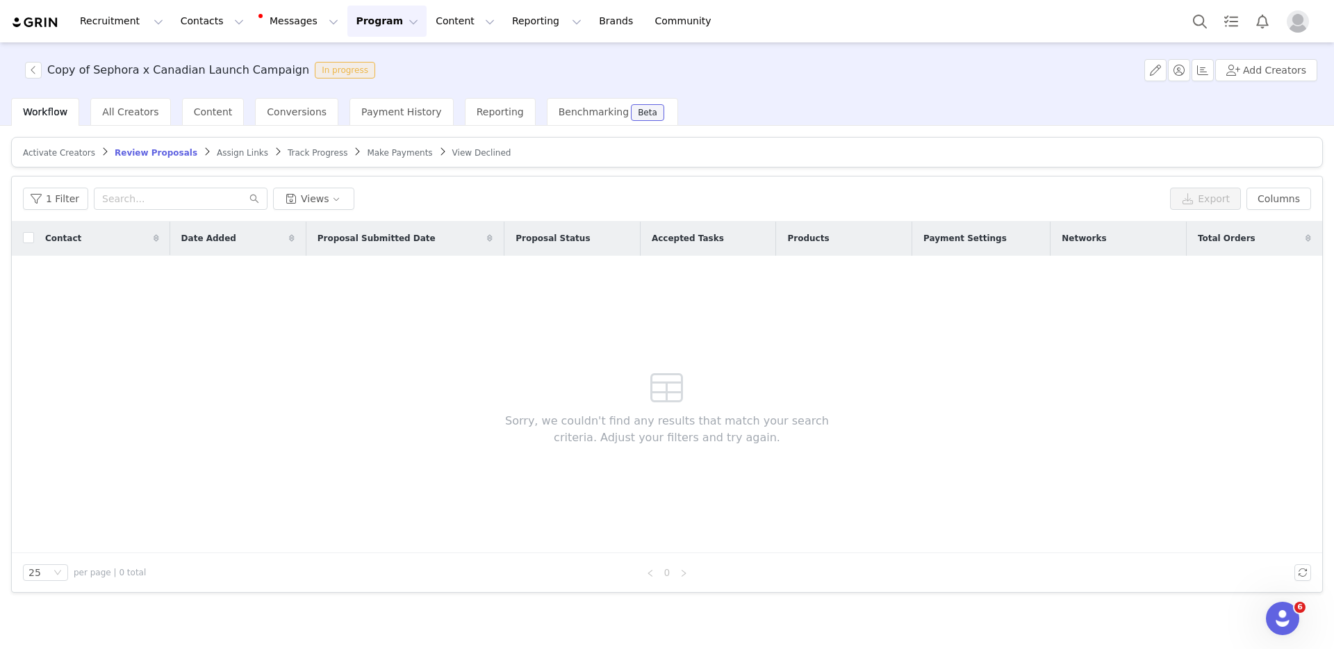
click at [231, 154] on span "Assign Links" at bounding box center [242, 153] width 51 height 10
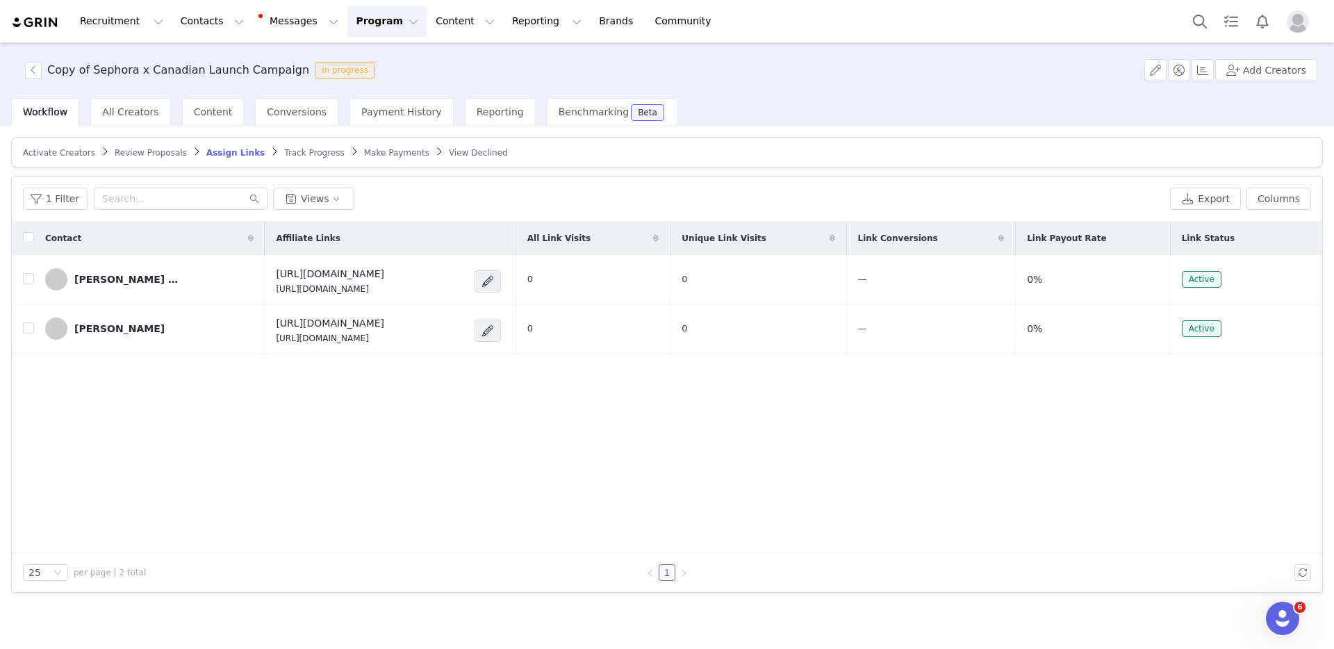
click at [988, 17] on img "Profile" at bounding box center [1297, 21] width 22 height 22
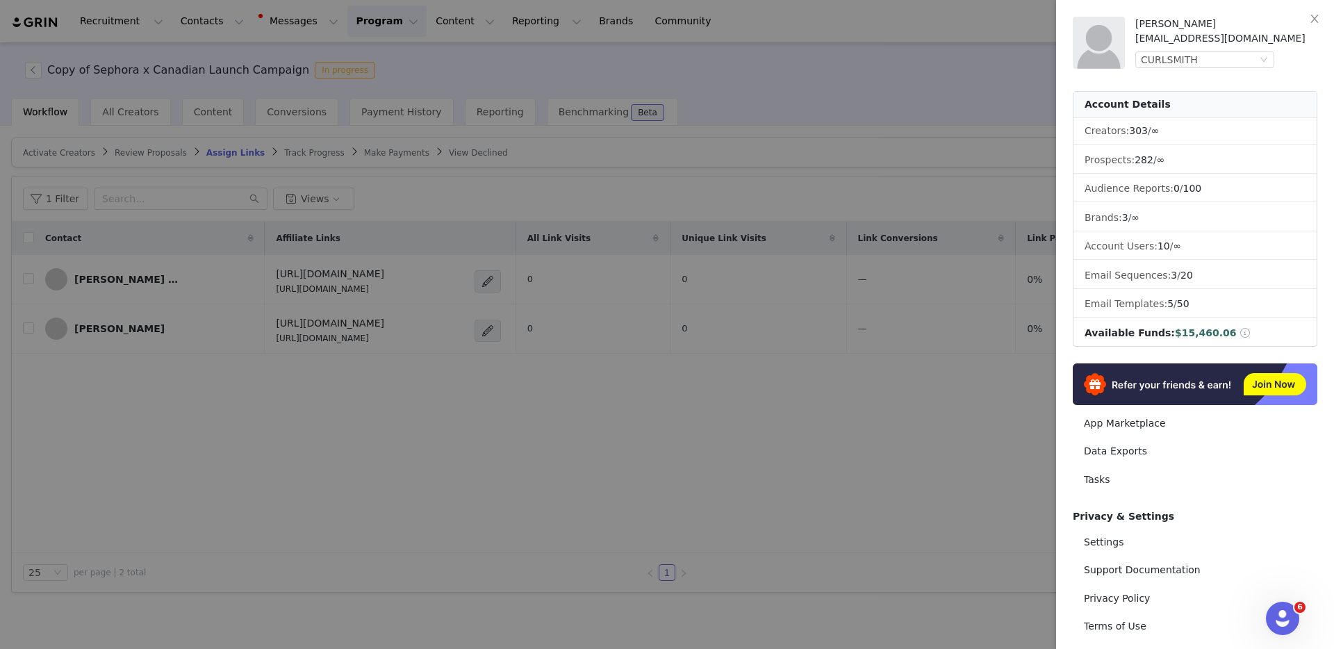
click at [988, 331] on span at bounding box center [1244, 333] width 13 height 10
click at [988, 17] on button "Close" at bounding box center [1314, 19] width 39 height 39
